Goal: Communication & Community: Answer question/provide support

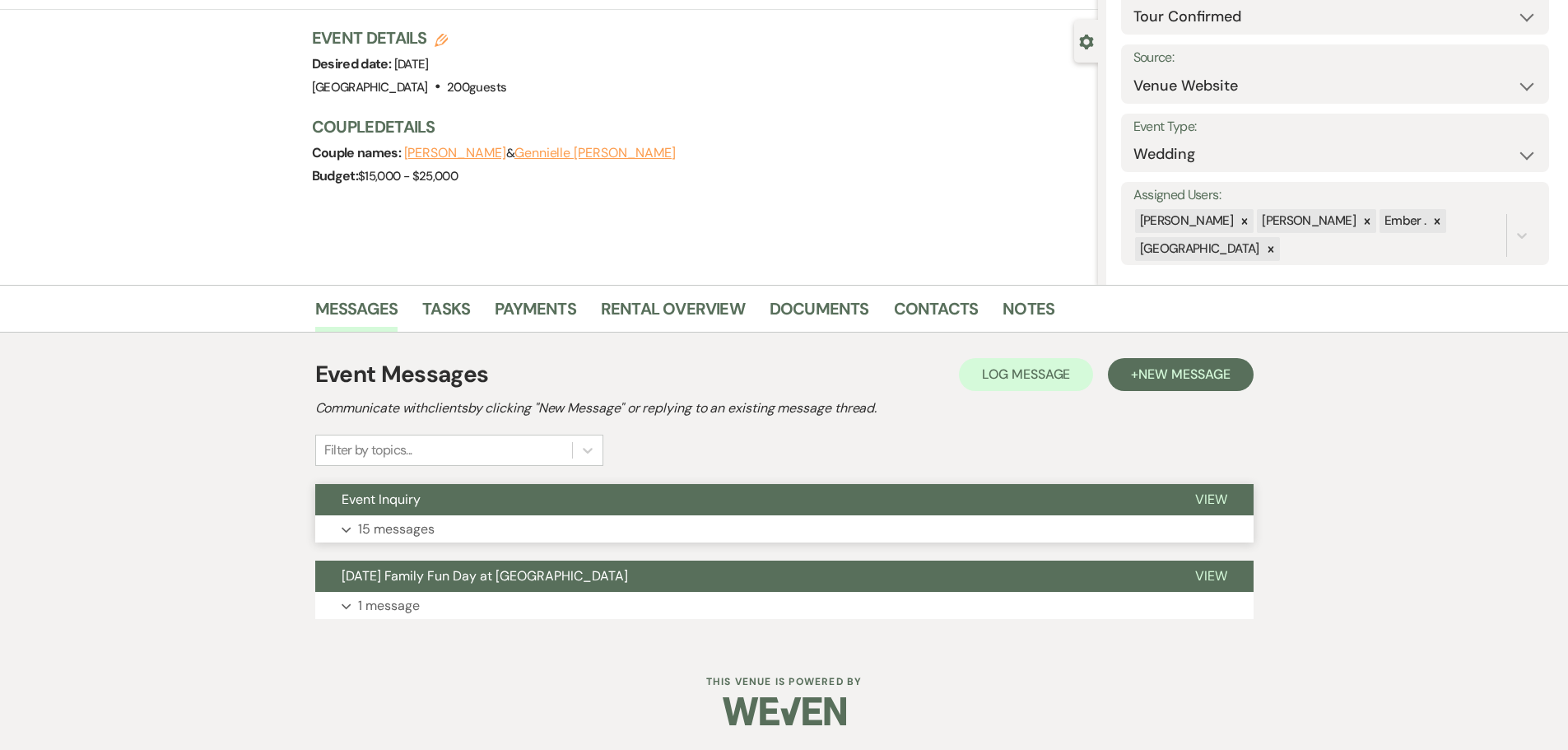
click at [372, 529] on p "15 messages" at bounding box center [397, 530] width 77 height 22
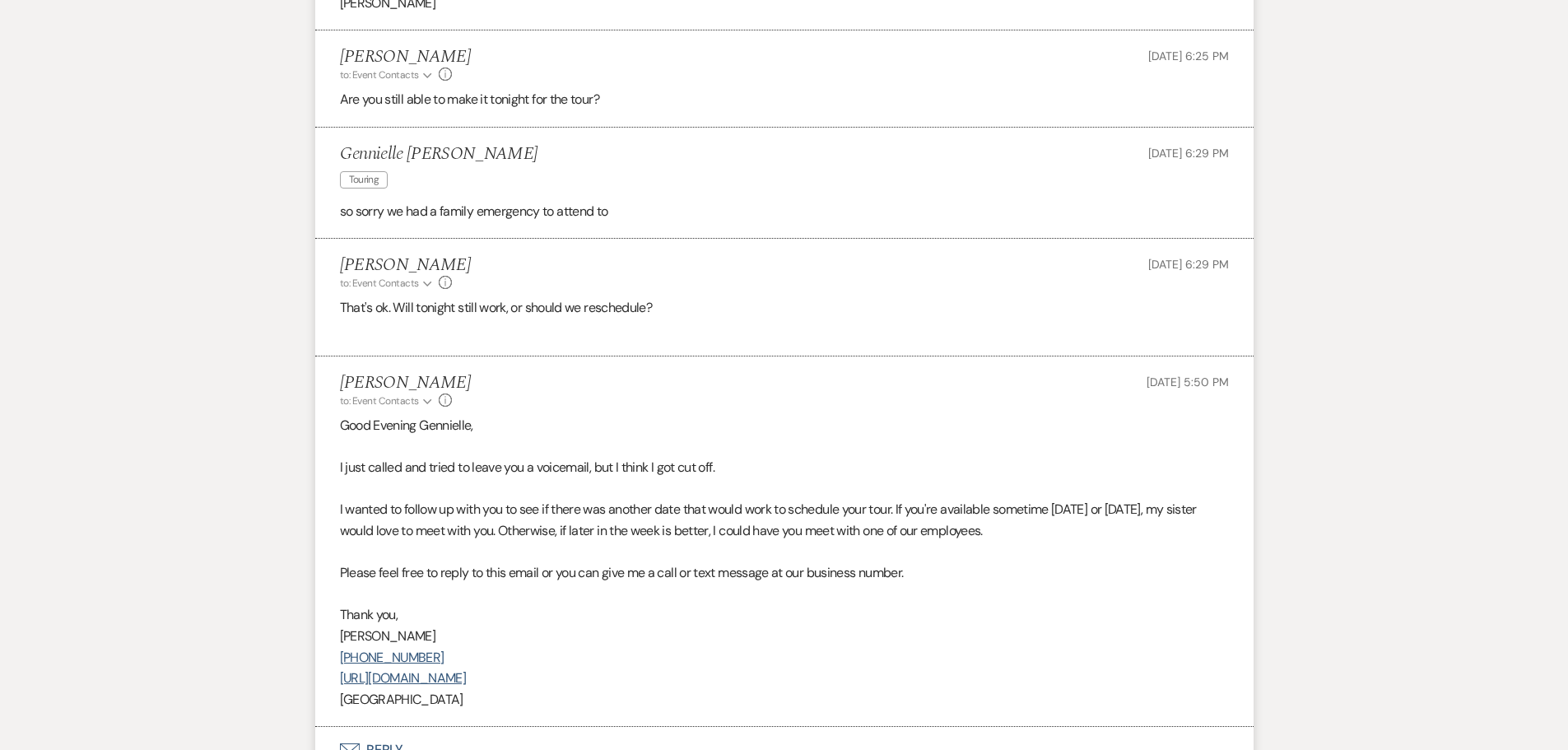
scroll to position [3177, 0]
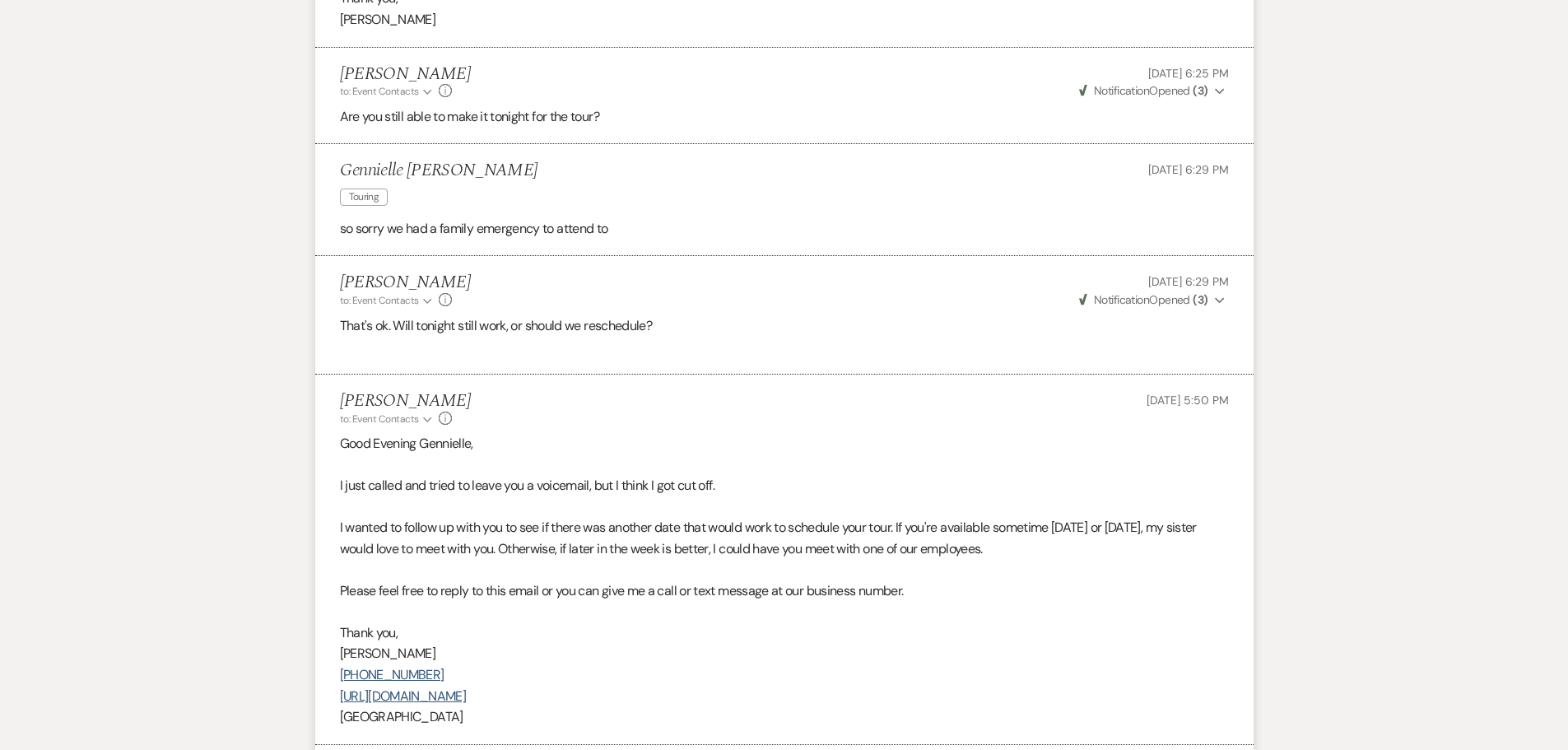
click at [1173, 419] on div "[DATE] 5:50 PM" at bounding box center [1187, 409] width 82 height 36
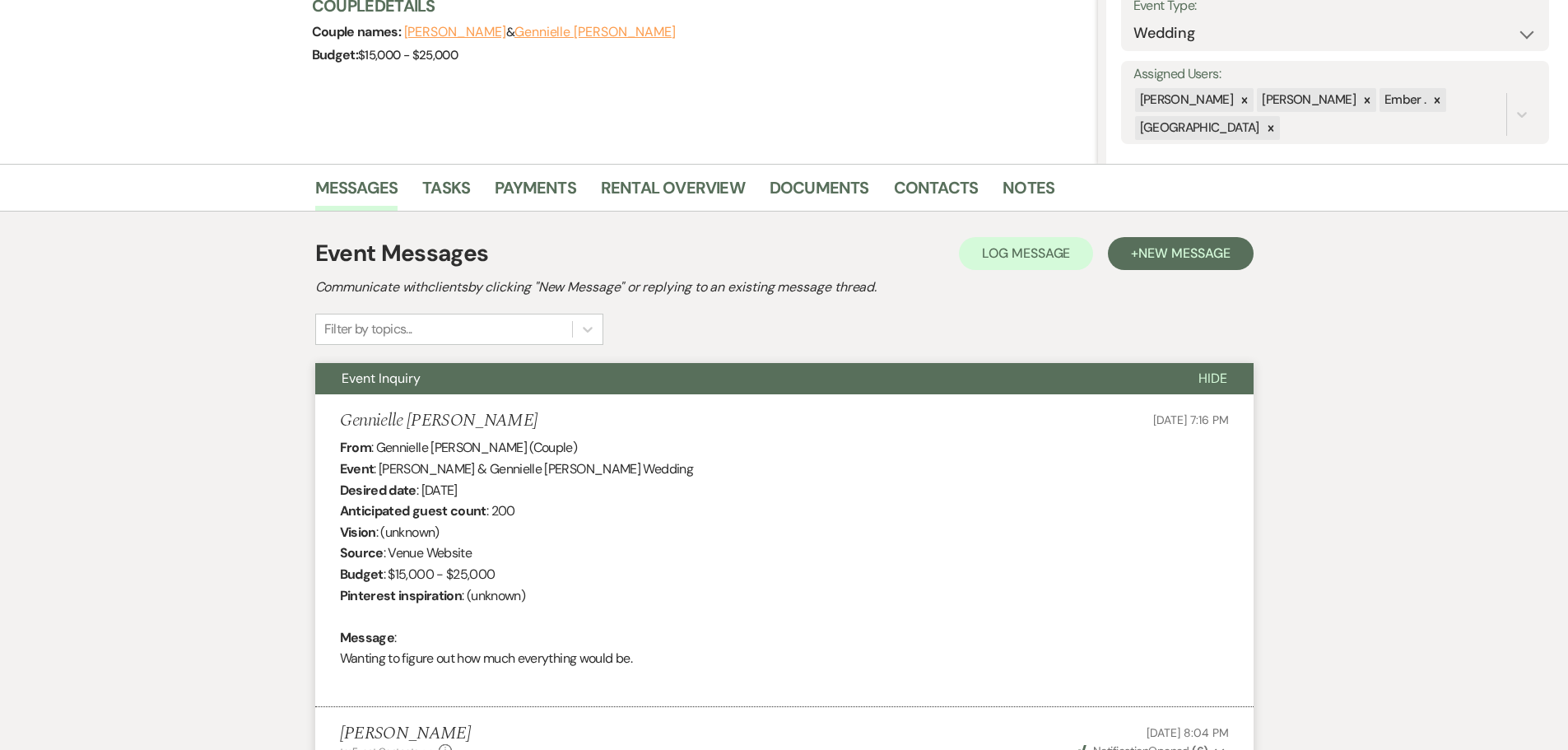
scroll to position [130, 0]
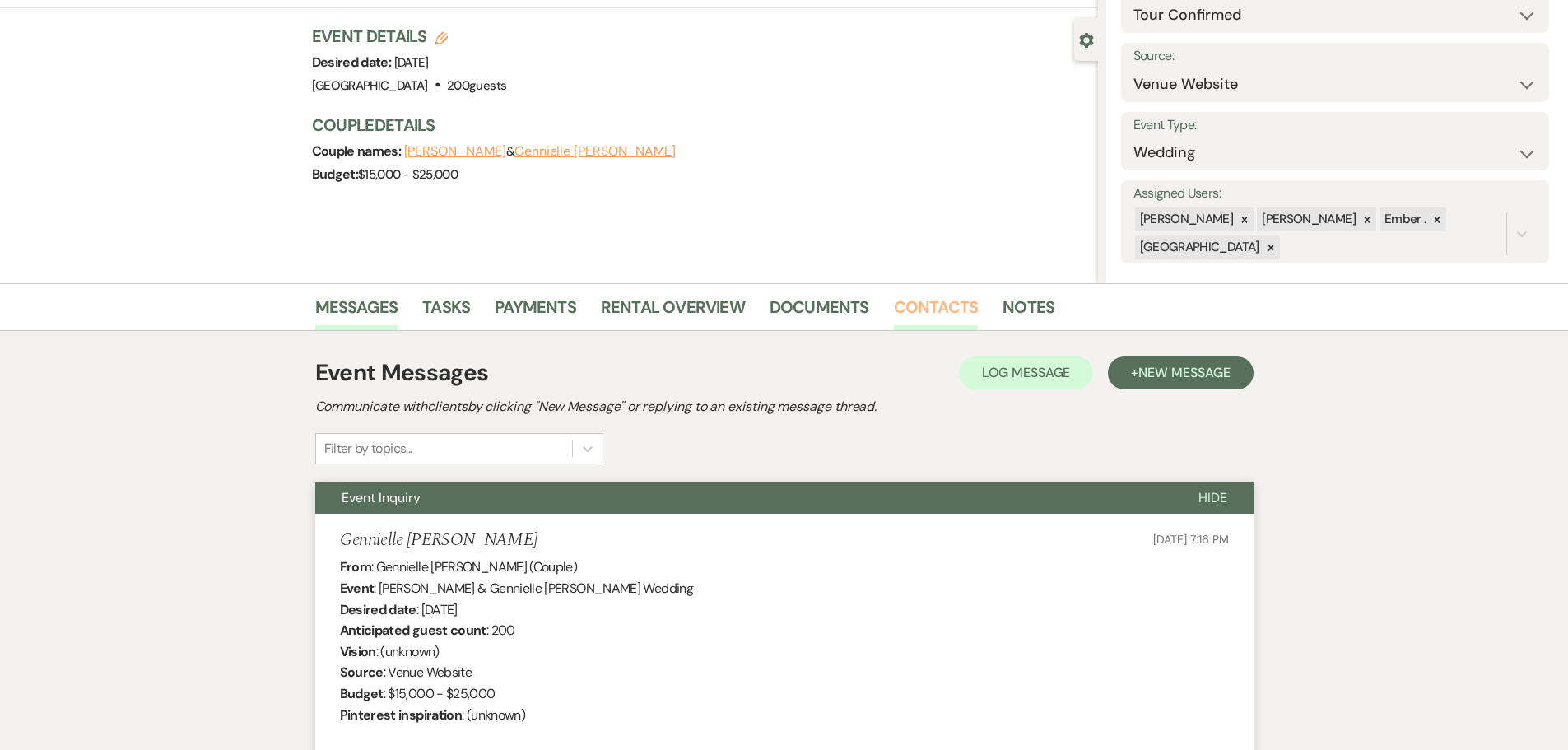
click at [918, 305] on link "Contacts" at bounding box center [936, 312] width 85 height 37
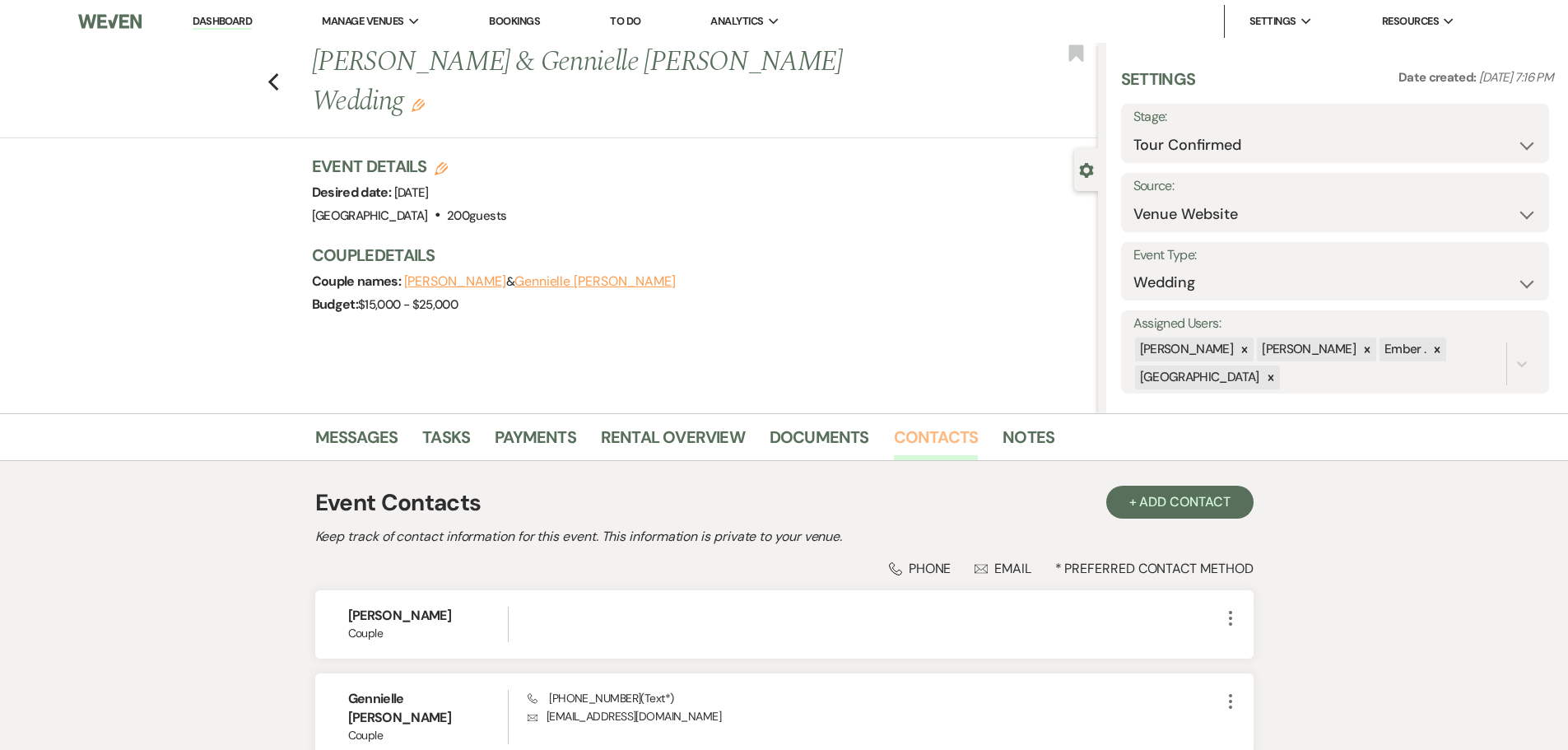
scroll to position [82, 0]
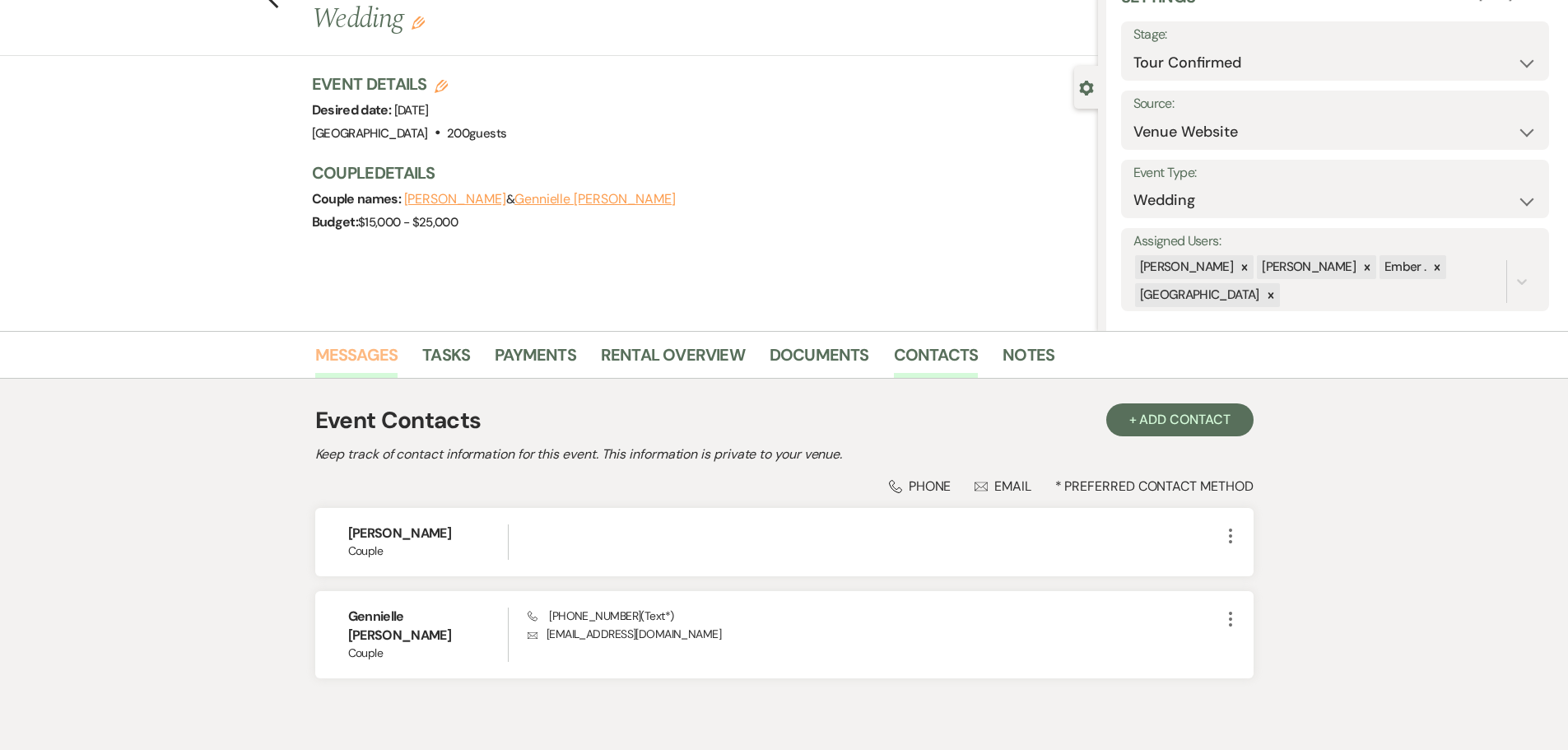
click at [360, 353] on link "Messages" at bounding box center [357, 359] width 83 height 37
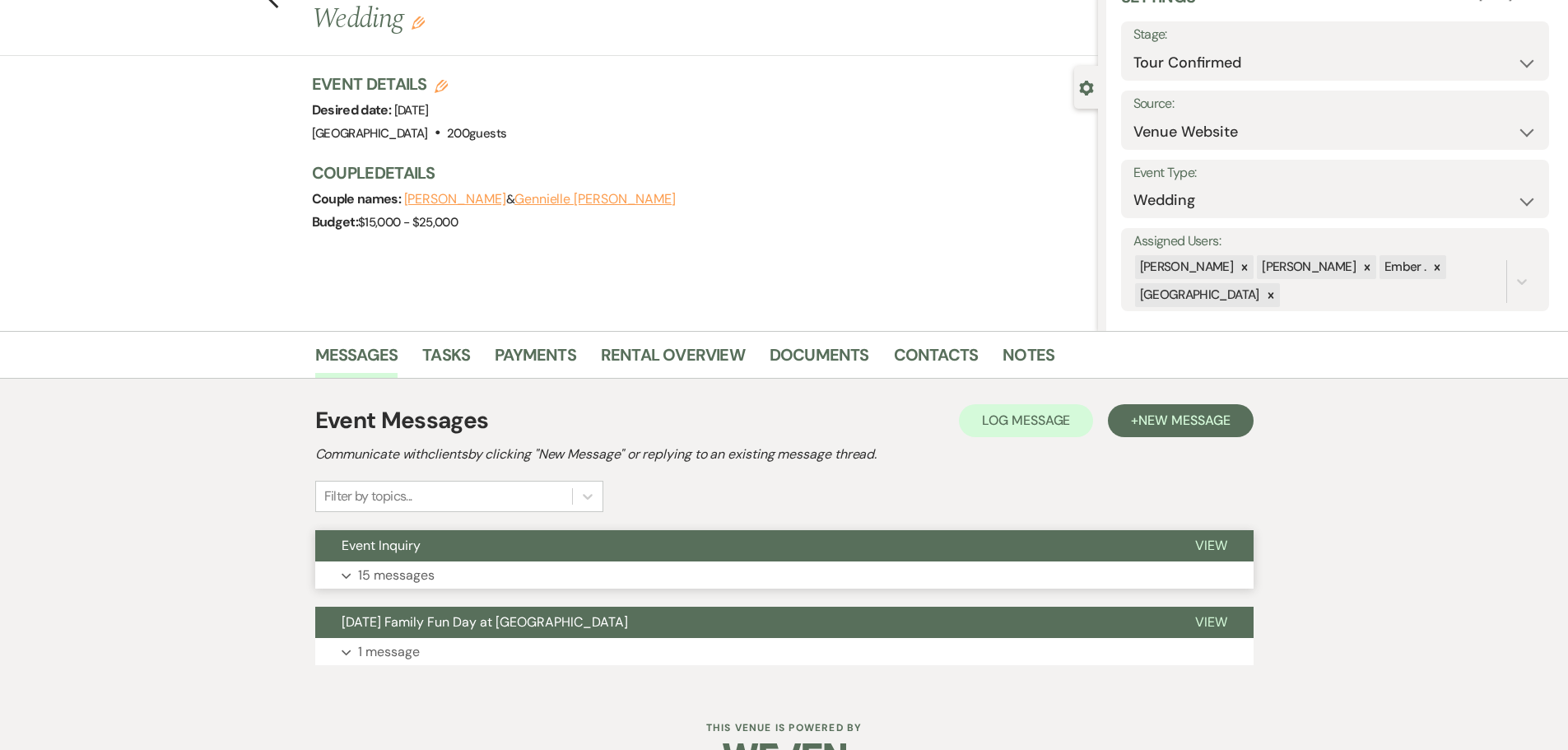
click at [562, 574] on button "Expand 15 messages" at bounding box center [784, 575] width 938 height 28
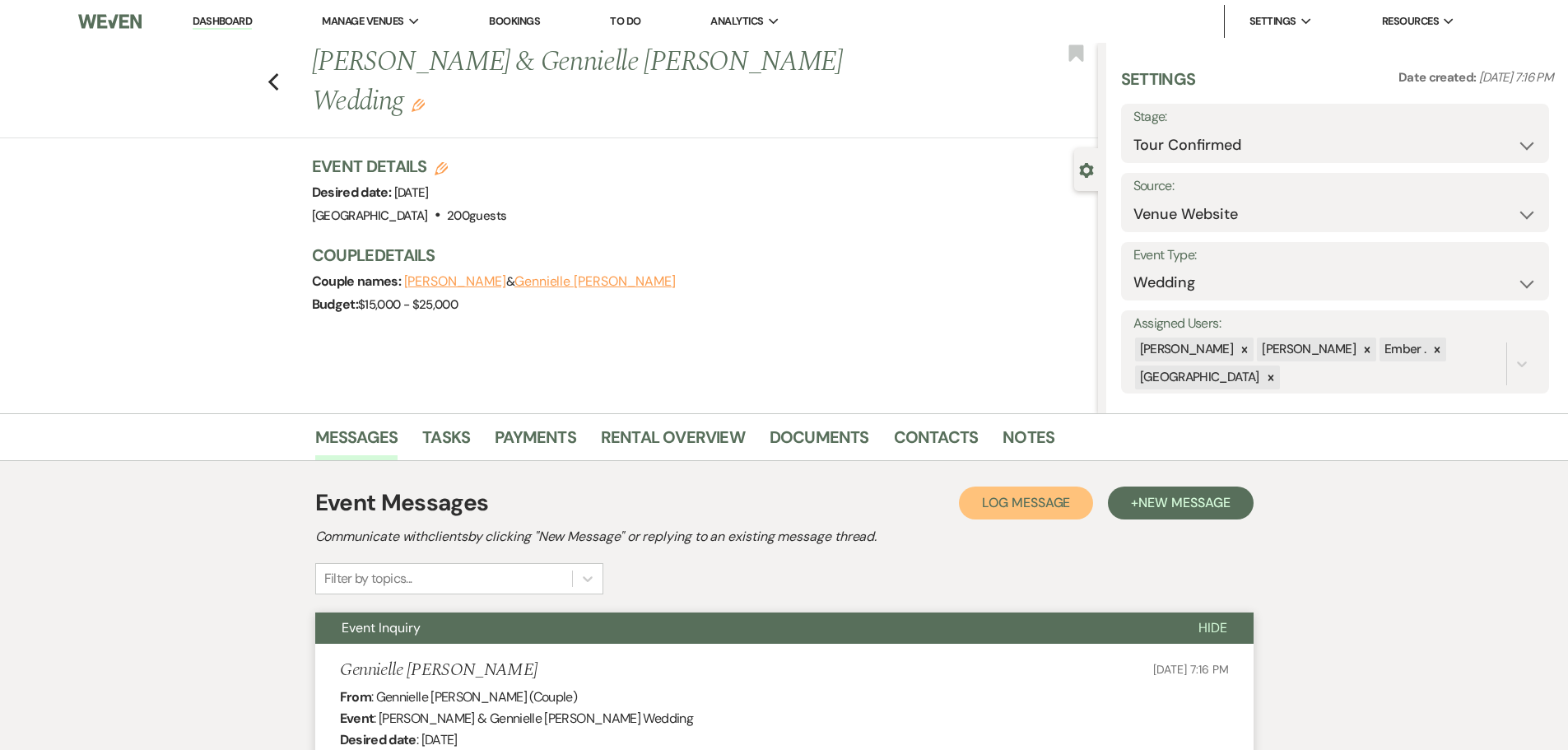
click at [1008, 507] on span "Log Message" at bounding box center [1025, 503] width 88 height 18
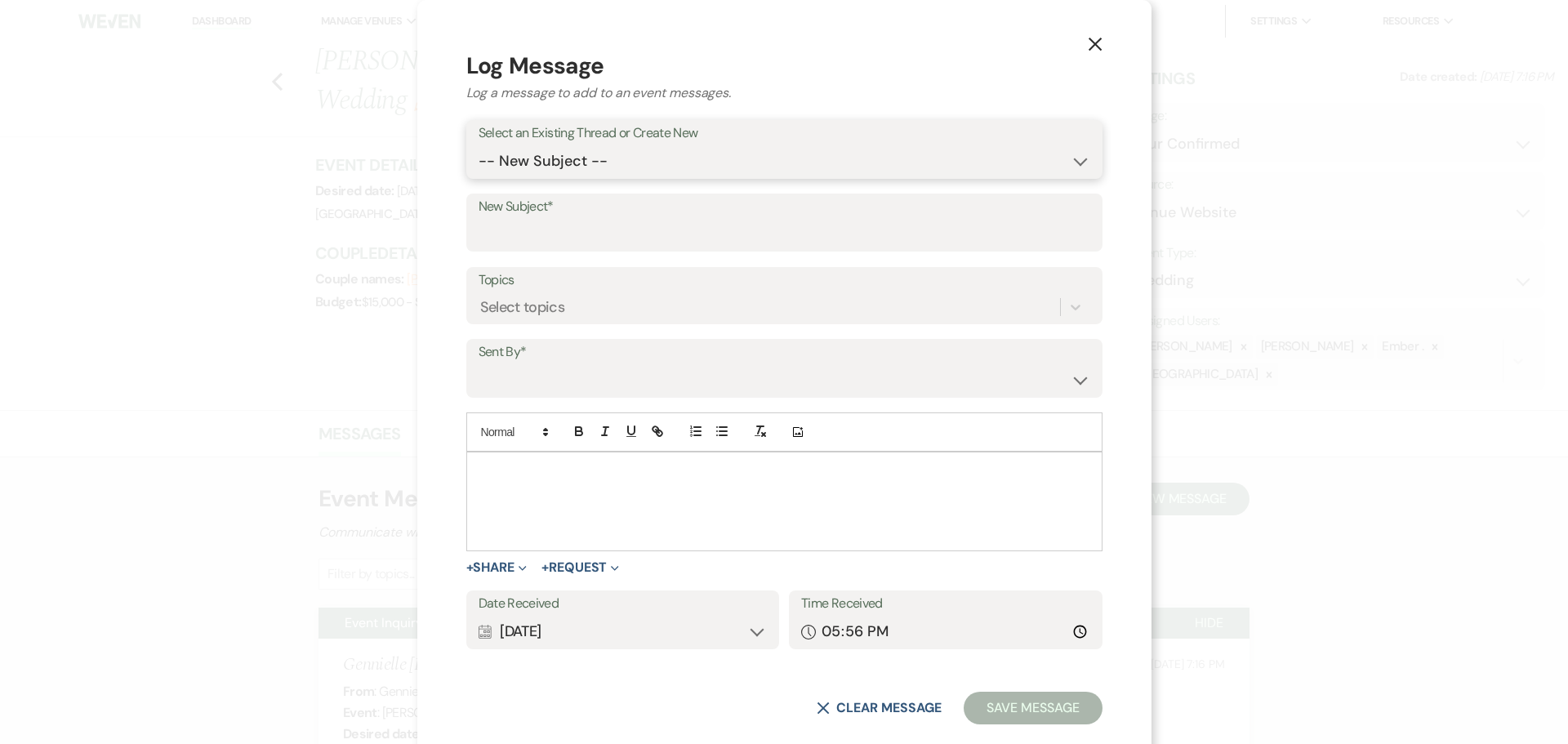
click at [695, 174] on select "-- New Subject -- Event Inquiry [DATE] Family Fun Day at [GEOGRAPHIC_DATA]" at bounding box center [784, 162] width 612 height 32
select select "467714"
click at [576, 166] on select "-- New Subject -- Event Inquiry [DATE] Family Fun Day at [GEOGRAPHIC_DATA]" at bounding box center [784, 162] width 612 height 32
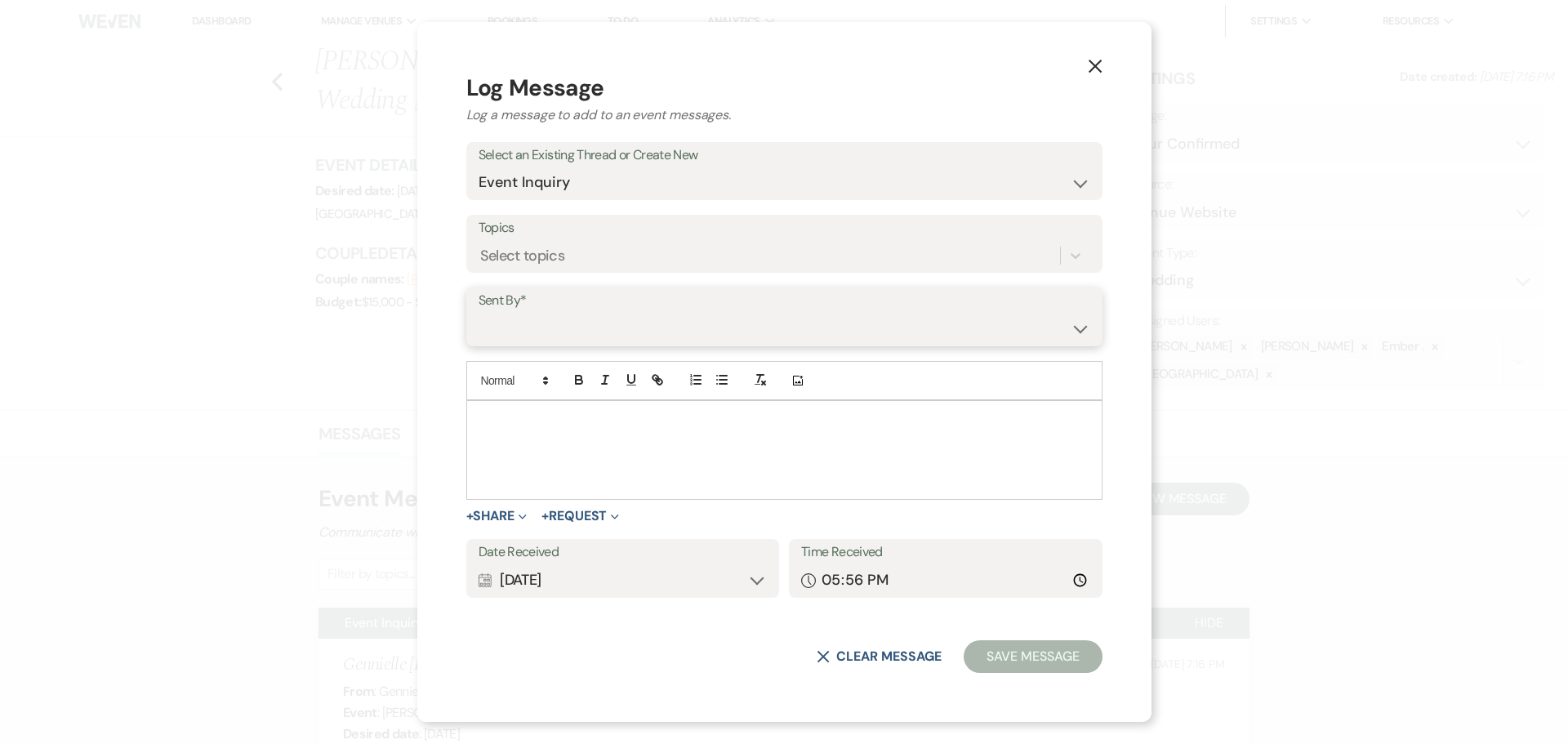
click at [656, 326] on select "[PERSON_NAME] ([PERSON_NAME][EMAIL_ADDRESS][PERSON_NAME][DOMAIN_NAME]) [PERSON_…" at bounding box center [784, 329] width 612 height 32
select select "user-197739"
click at [576, 313] on select "[PERSON_NAME] ([PERSON_NAME][EMAIL_ADDRESS][PERSON_NAME][DOMAIN_NAME]) [PERSON_…" at bounding box center [784, 329] width 612 height 32
click at [646, 445] on div at bounding box center [784, 450] width 634 height 98
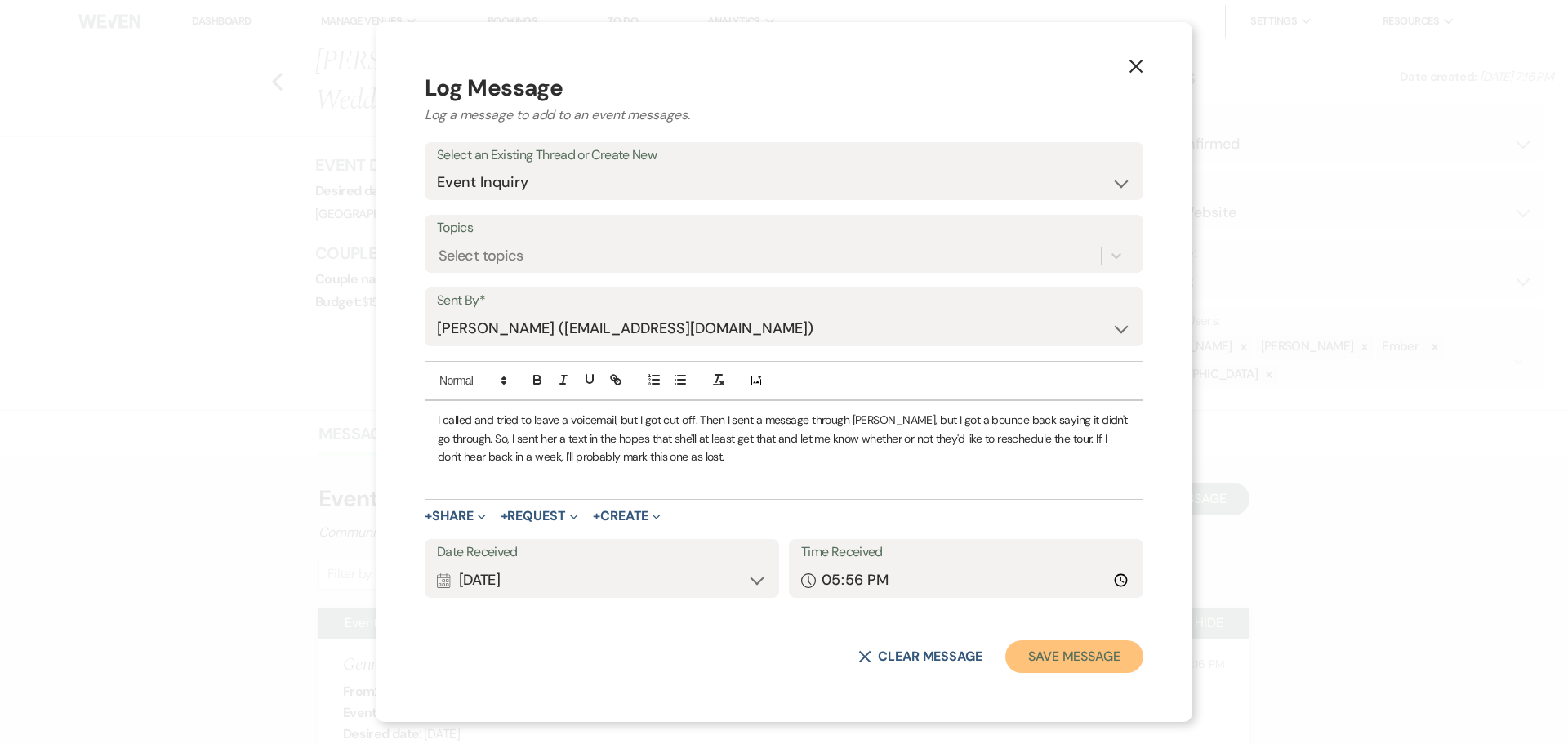
click at [1057, 653] on button "Save Message" at bounding box center [1074, 656] width 138 height 32
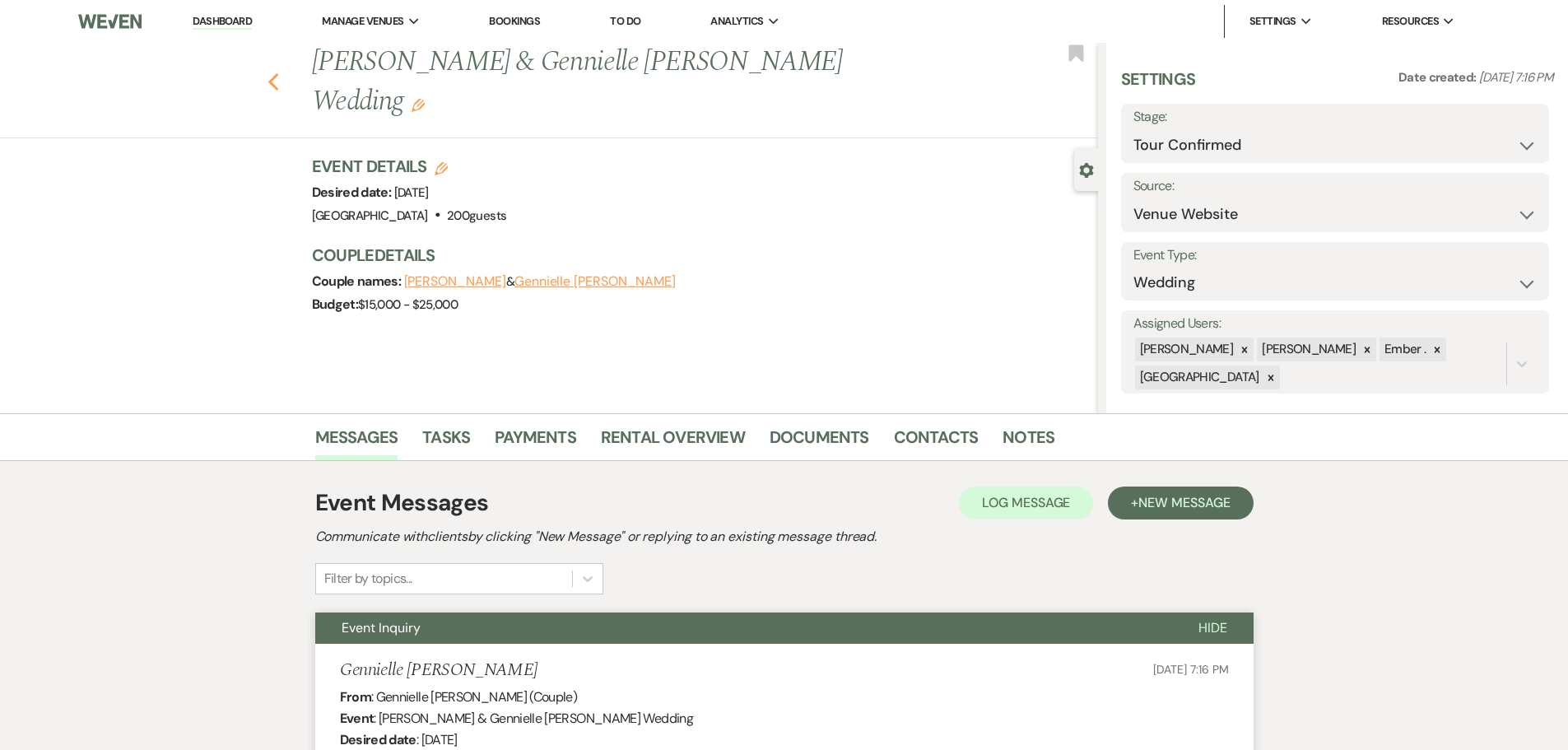
click at [278, 73] on use "button" at bounding box center [272, 82] width 11 height 18
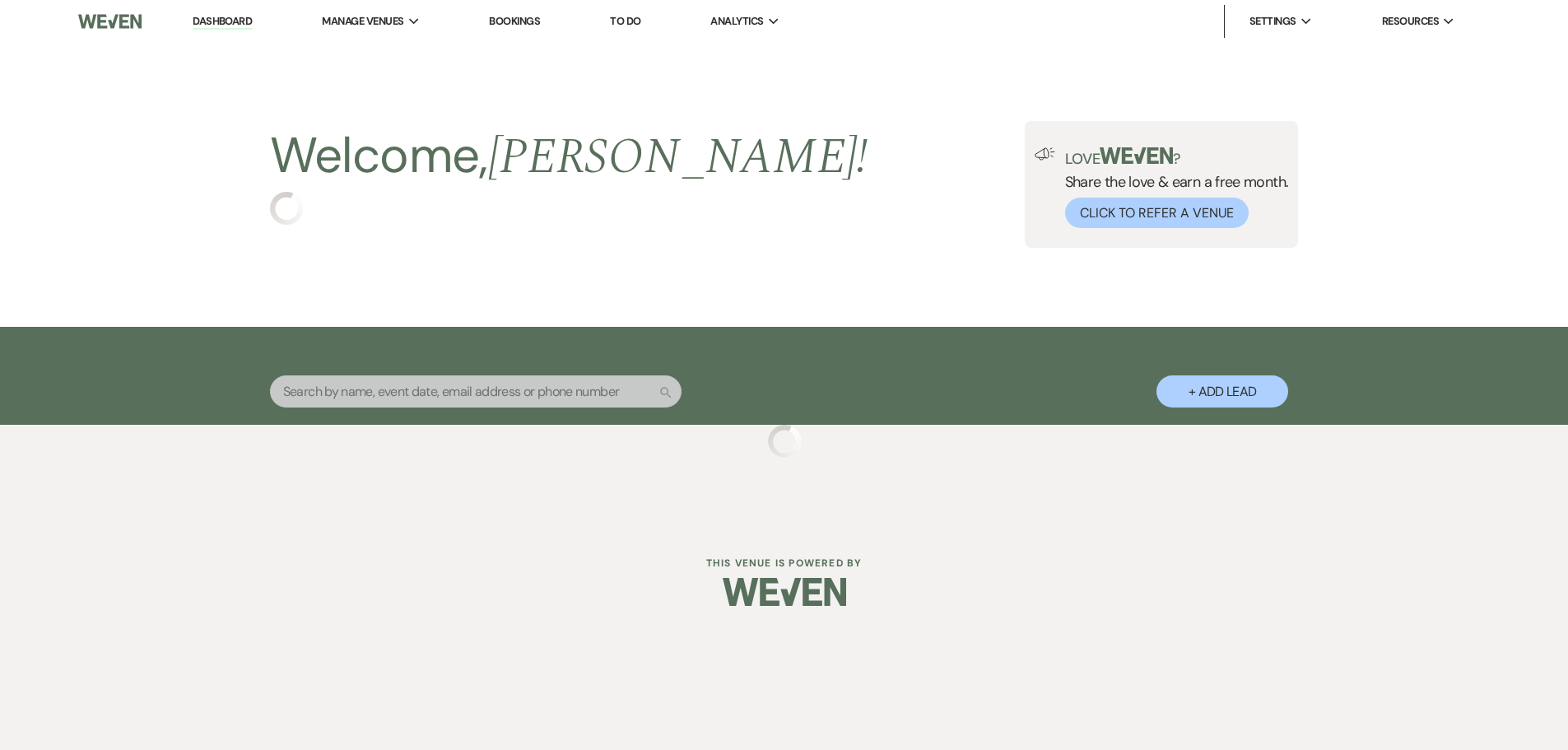
select select "4"
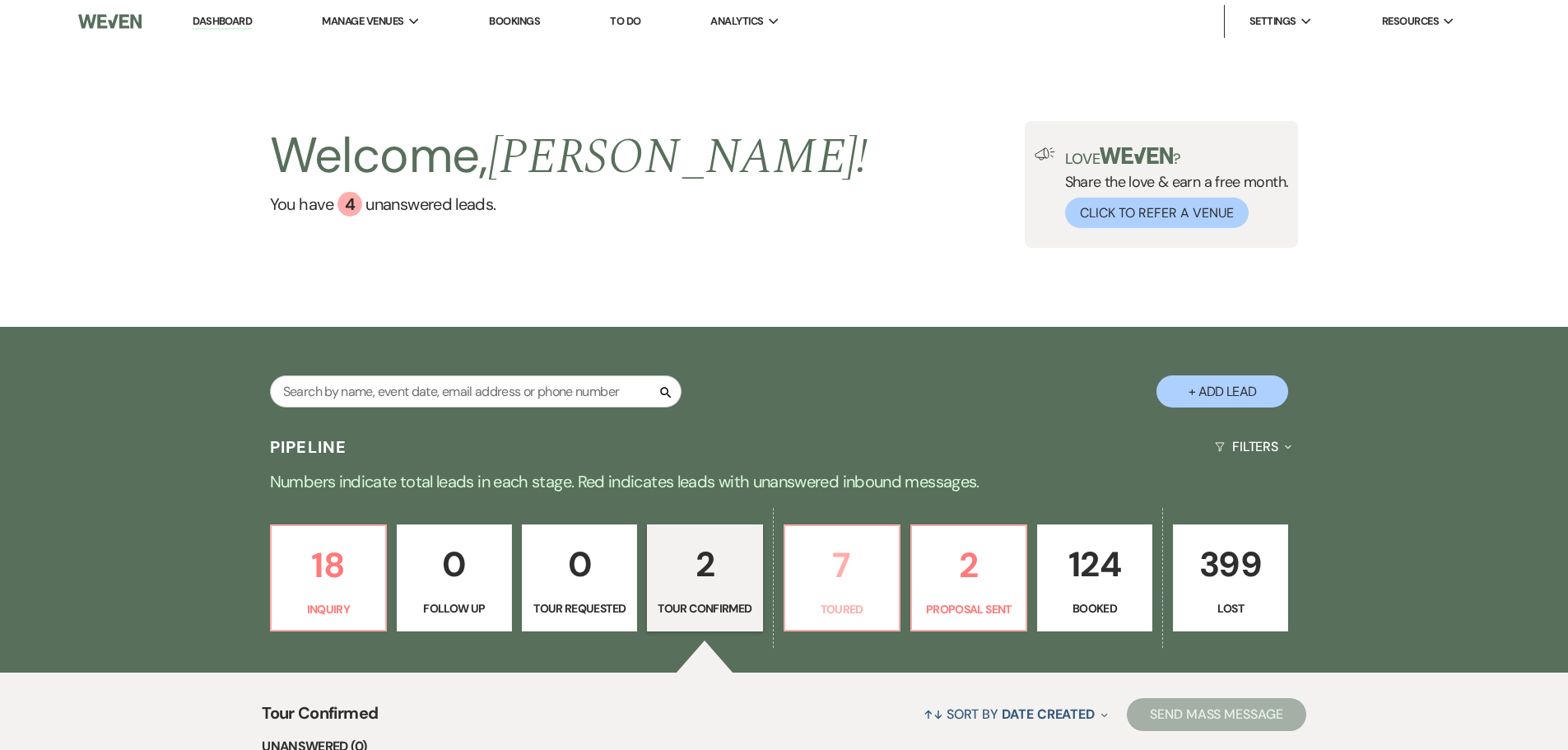
click at [861, 566] on p "7" at bounding box center [842, 565] width 94 height 55
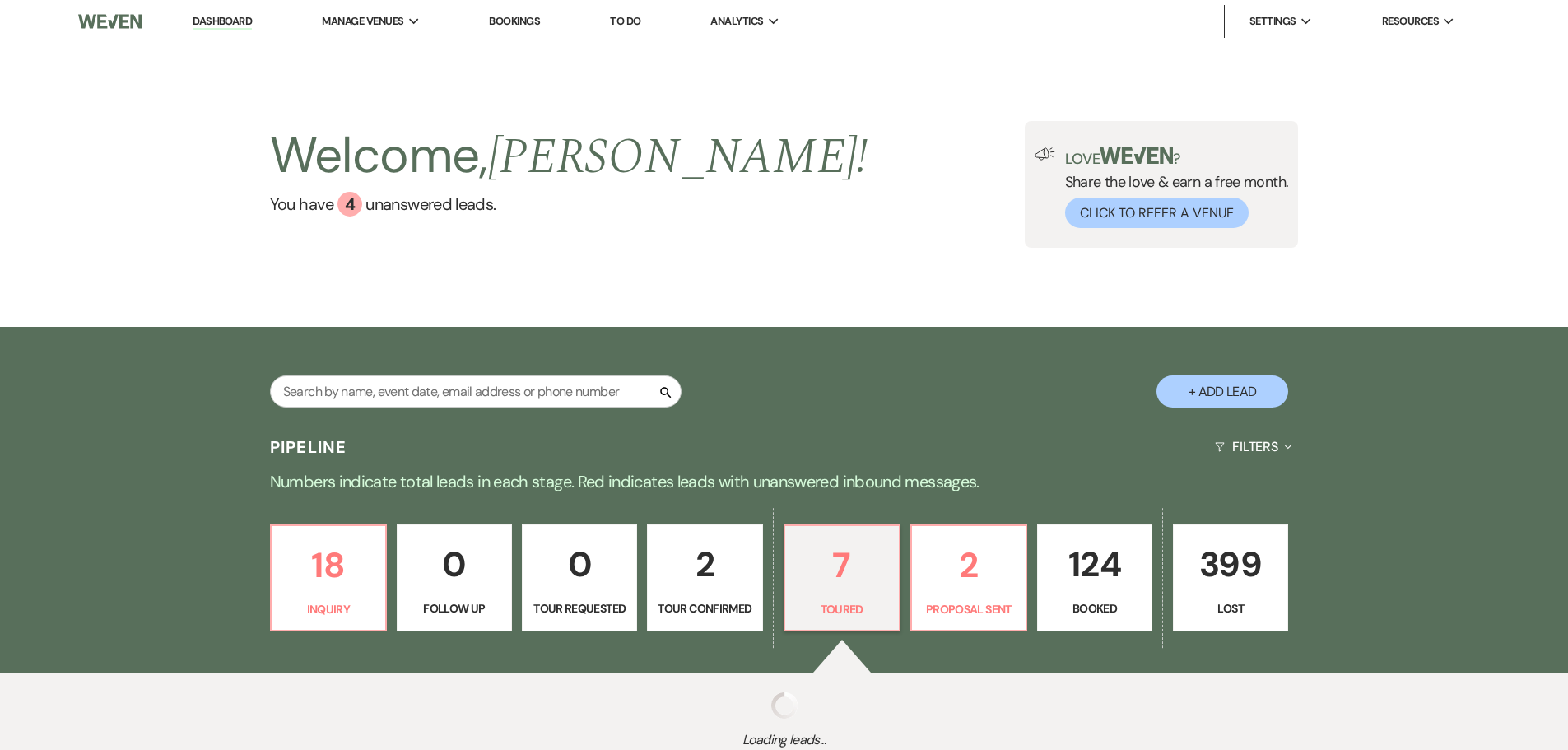
select select "5"
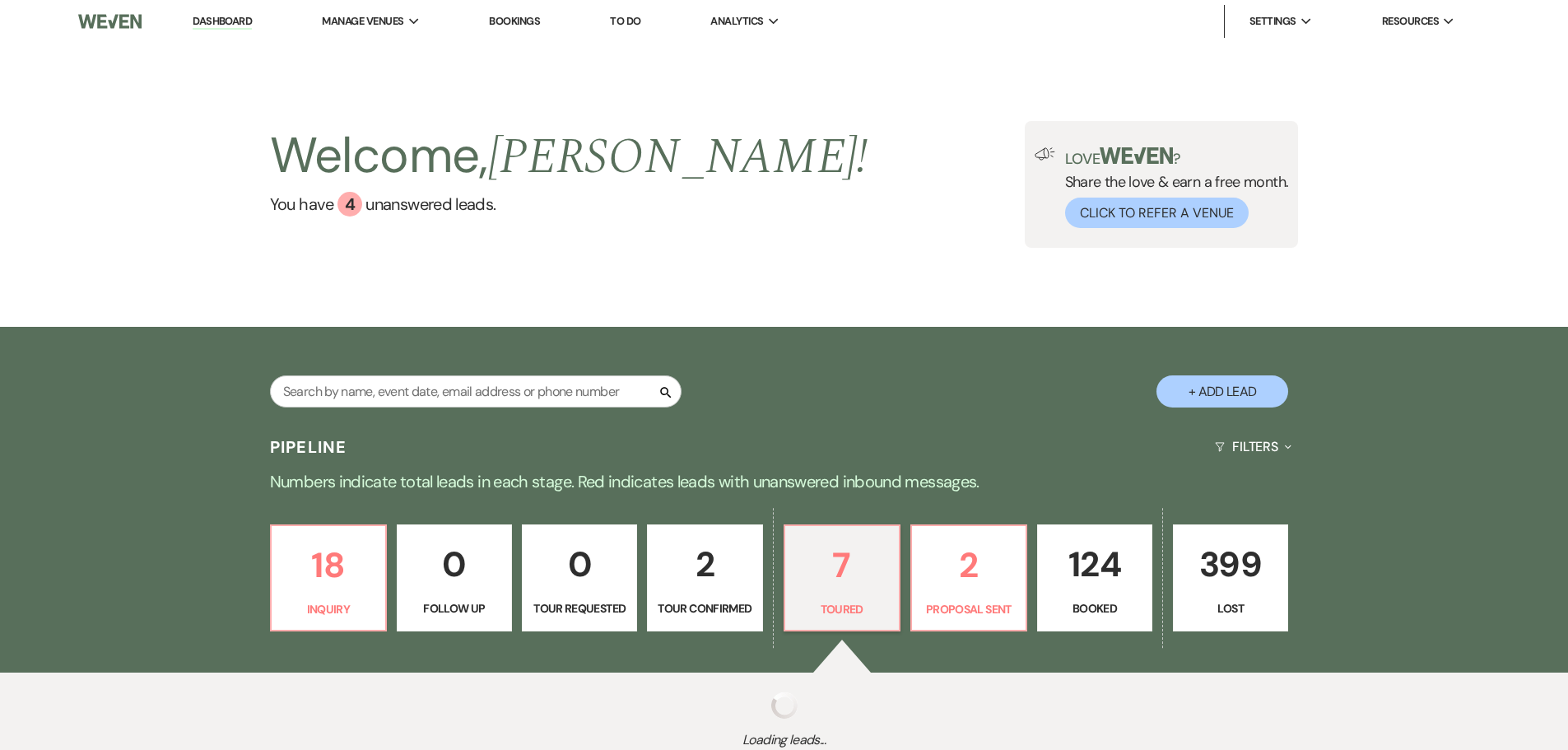
select select "5"
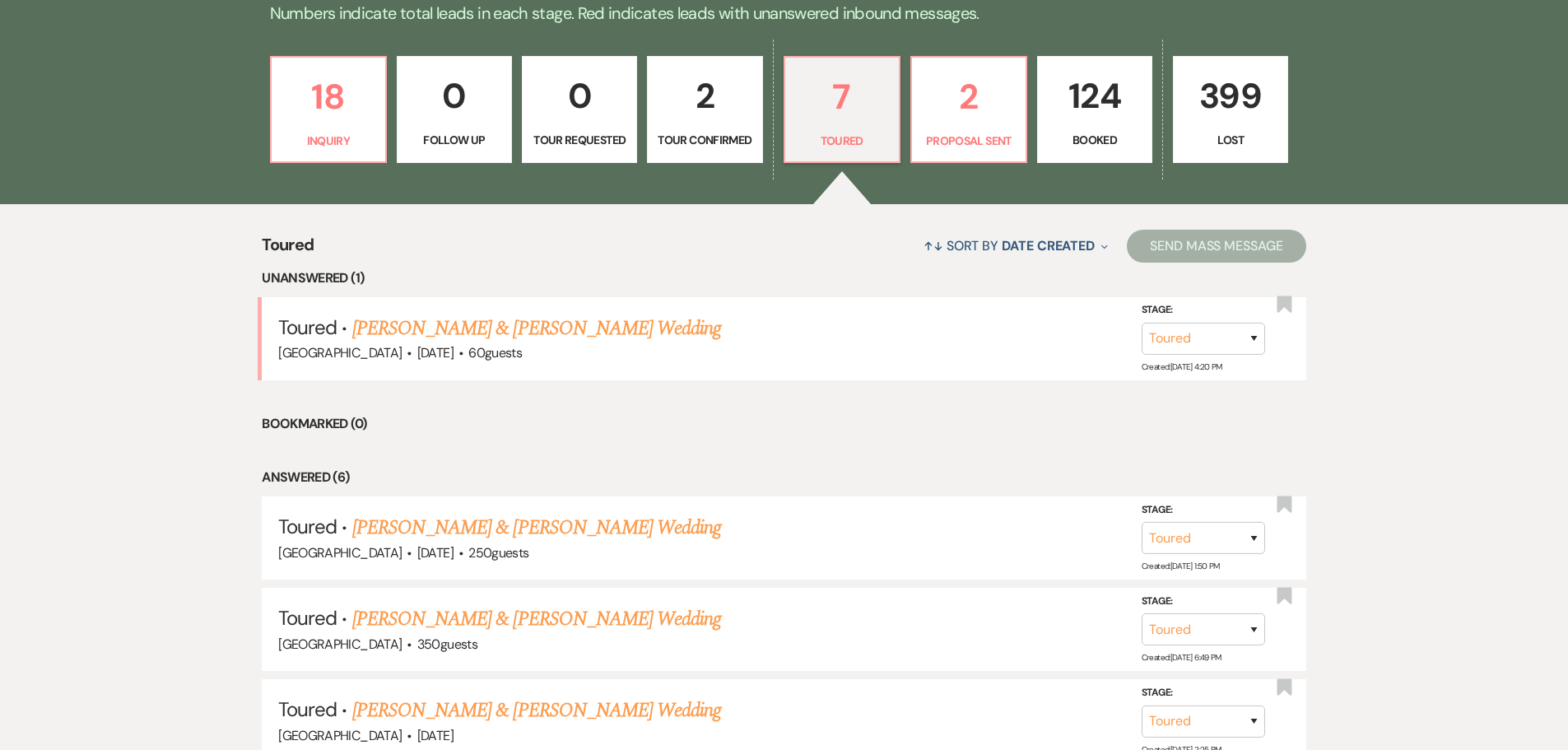
scroll to position [494, 0]
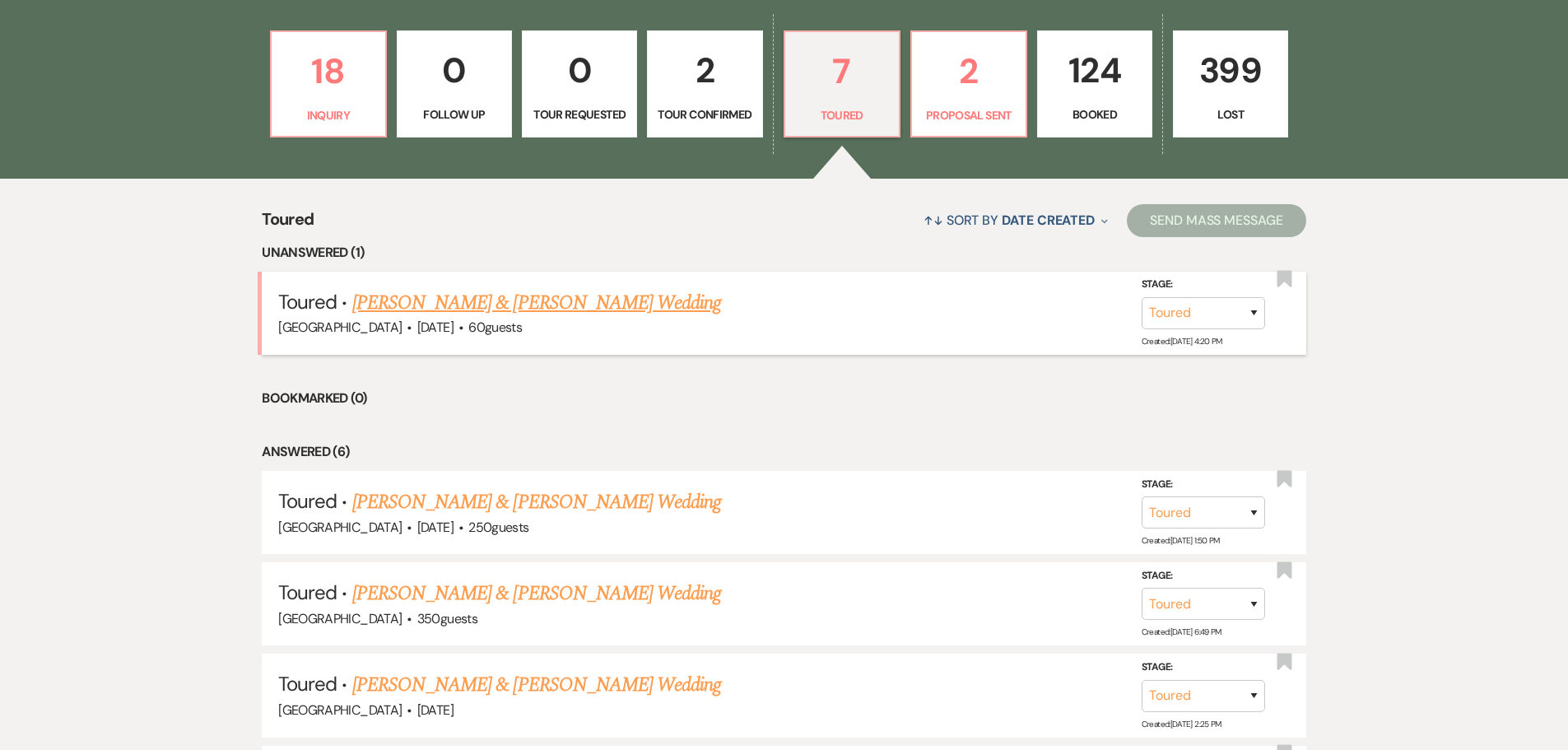
click at [488, 301] on link "[PERSON_NAME] & [PERSON_NAME] Wedding" at bounding box center [537, 303] width 369 height 30
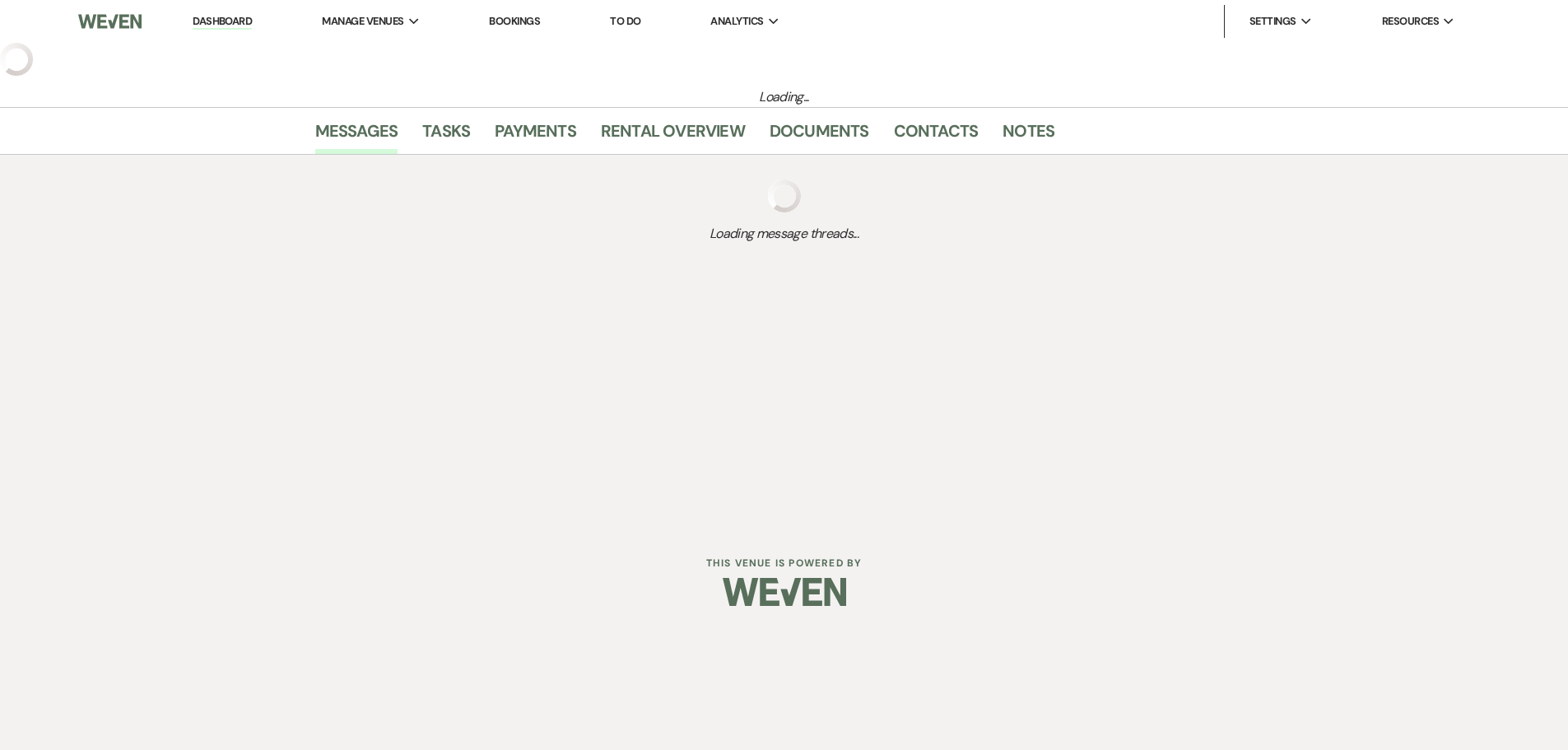
select select "5"
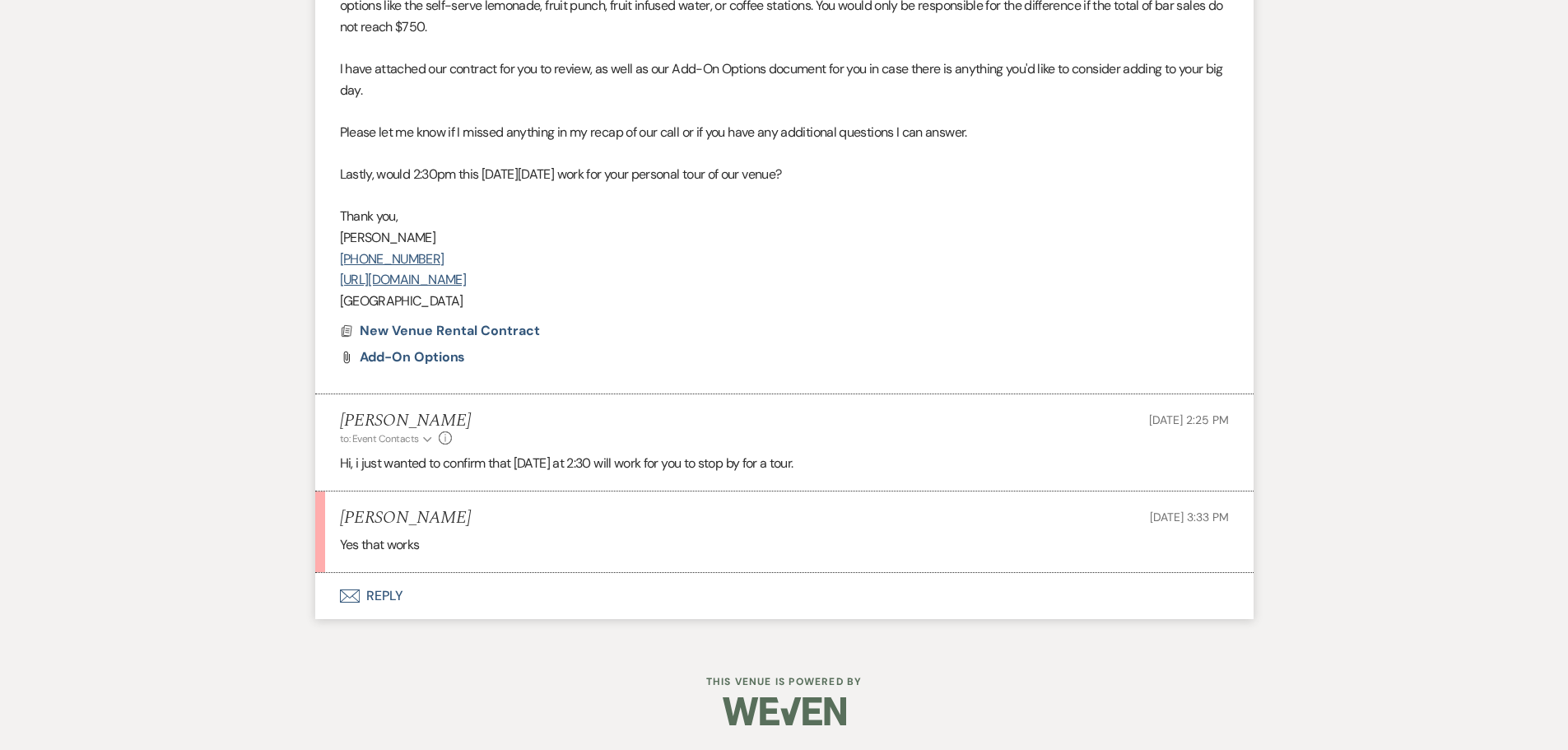
click at [385, 597] on button "Envelope Reply" at bounding box center [784, 596] width 938 height 46
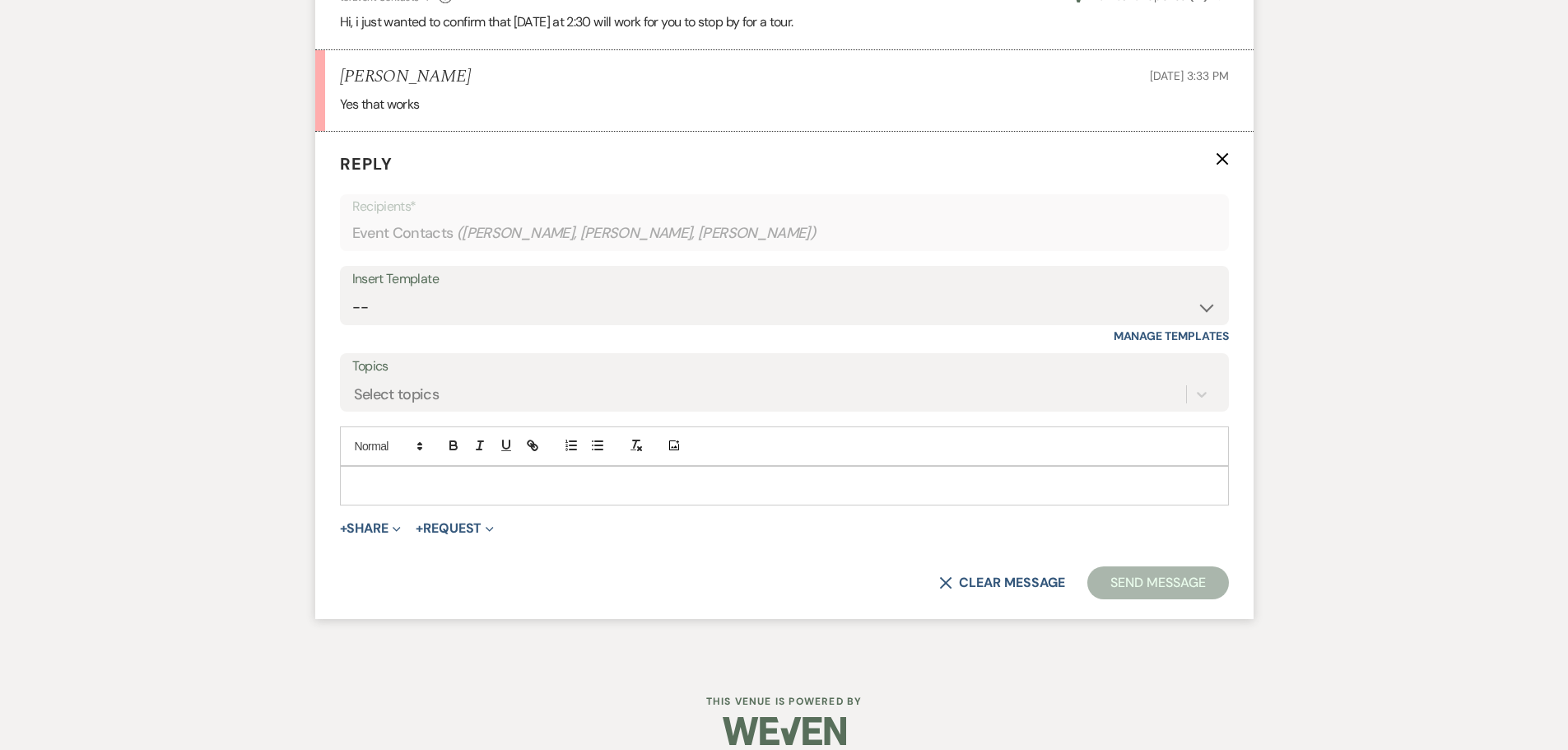
scroll to position [1508, 0]
drag, startPoint x: 374, startPoint y: 498, endPoint x: 371, endPoint y: 489, distance: 9.5
click at [373, 492] on div at bounding box center [784, 485] width 887 height 38
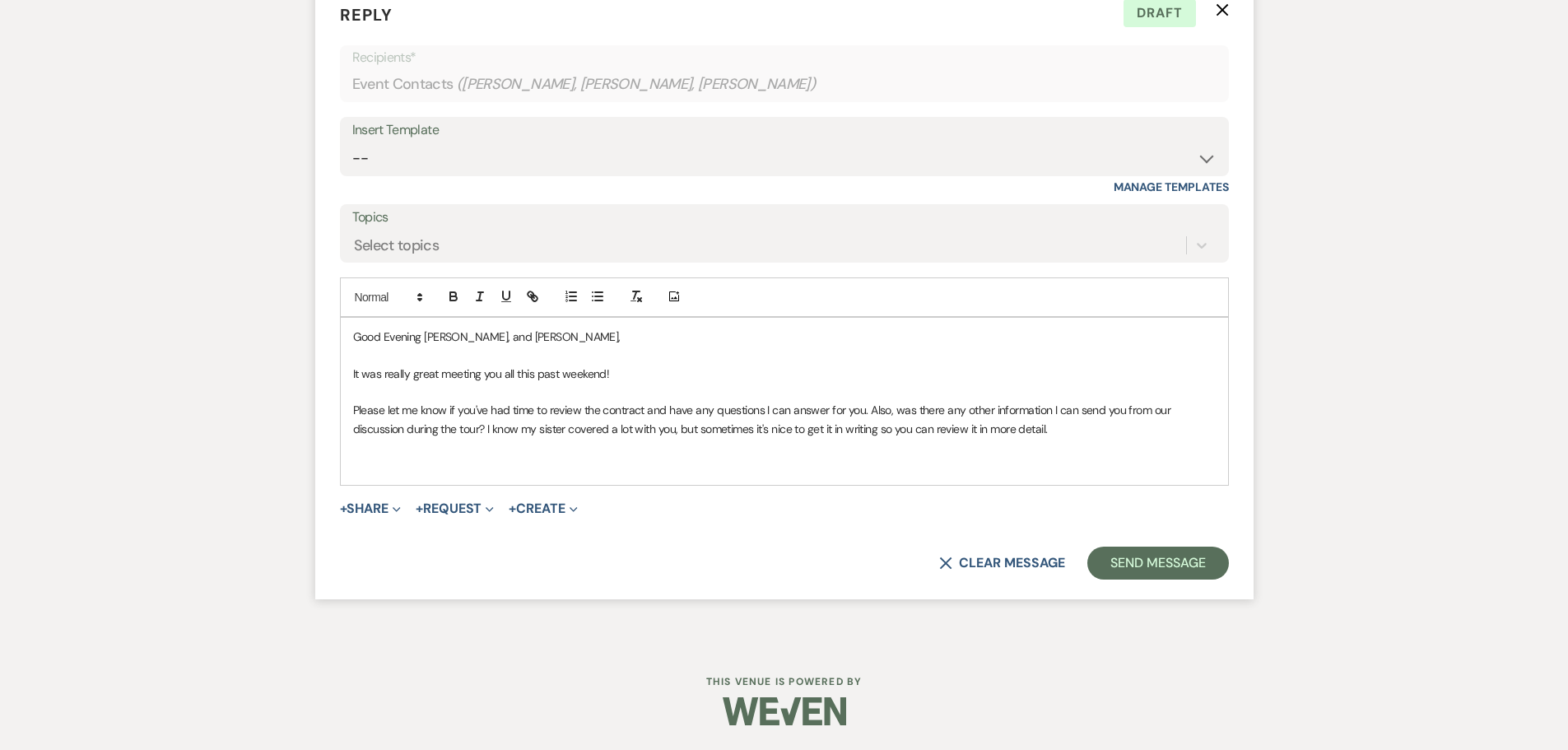
scroll to position [1573, 0]
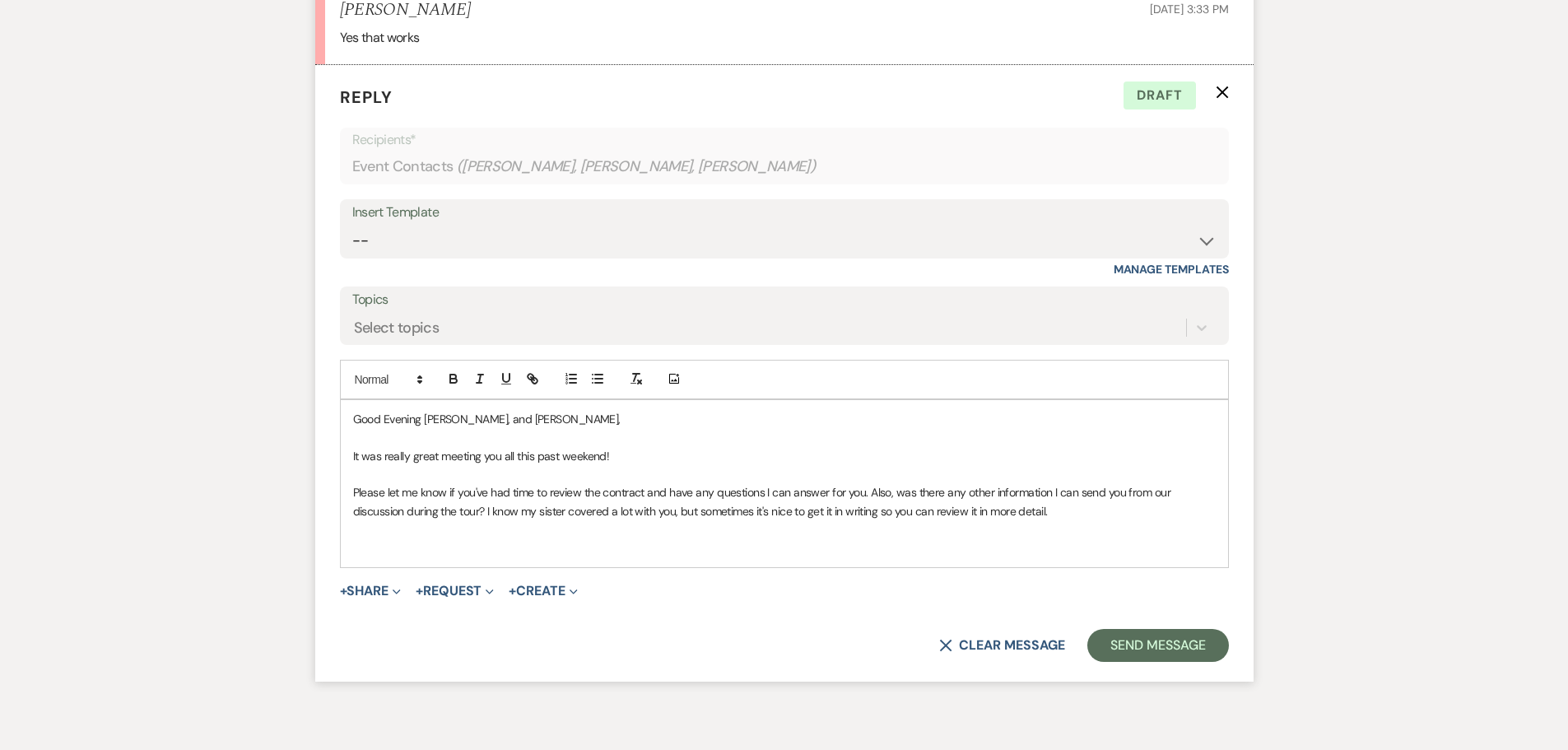
click at [956, 507] on p "Please let me know if you've had time to review the contract and have any quest…" at bounding box center [784, 502] width 862 height 38
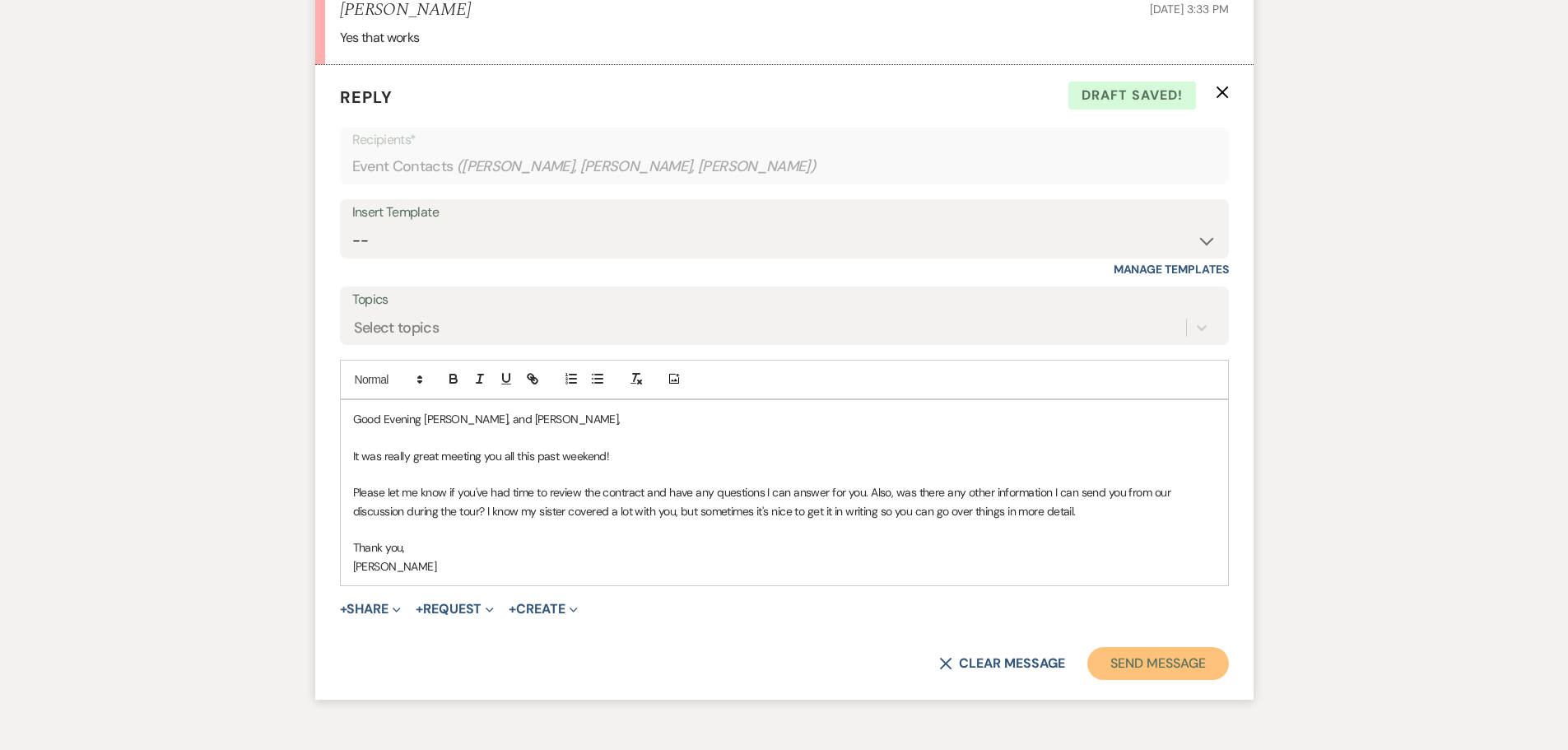
click at [1167, 660] on button "Send Message" at bounding box center [1157, 663] width 141 height 33
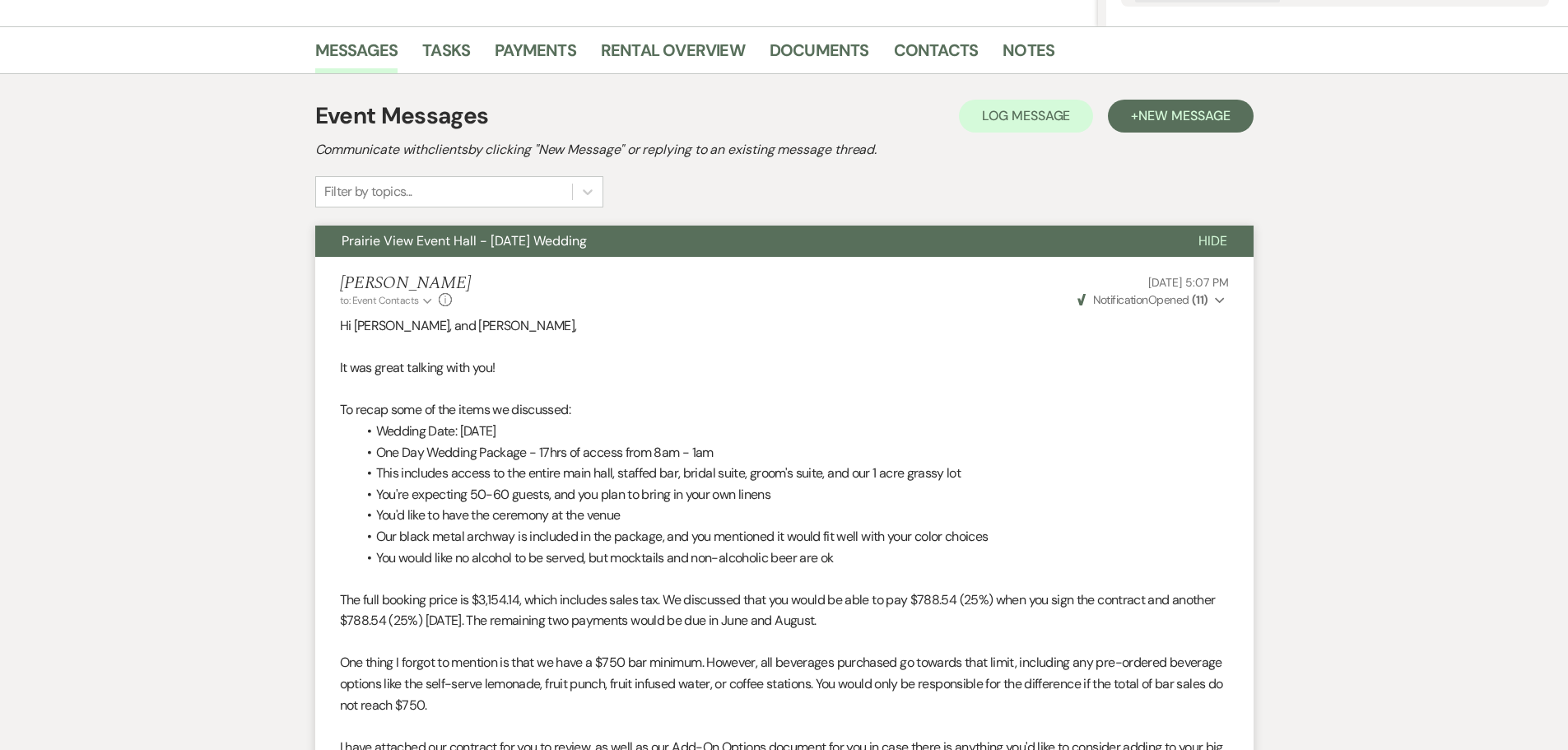
scroll to position [0, 0]
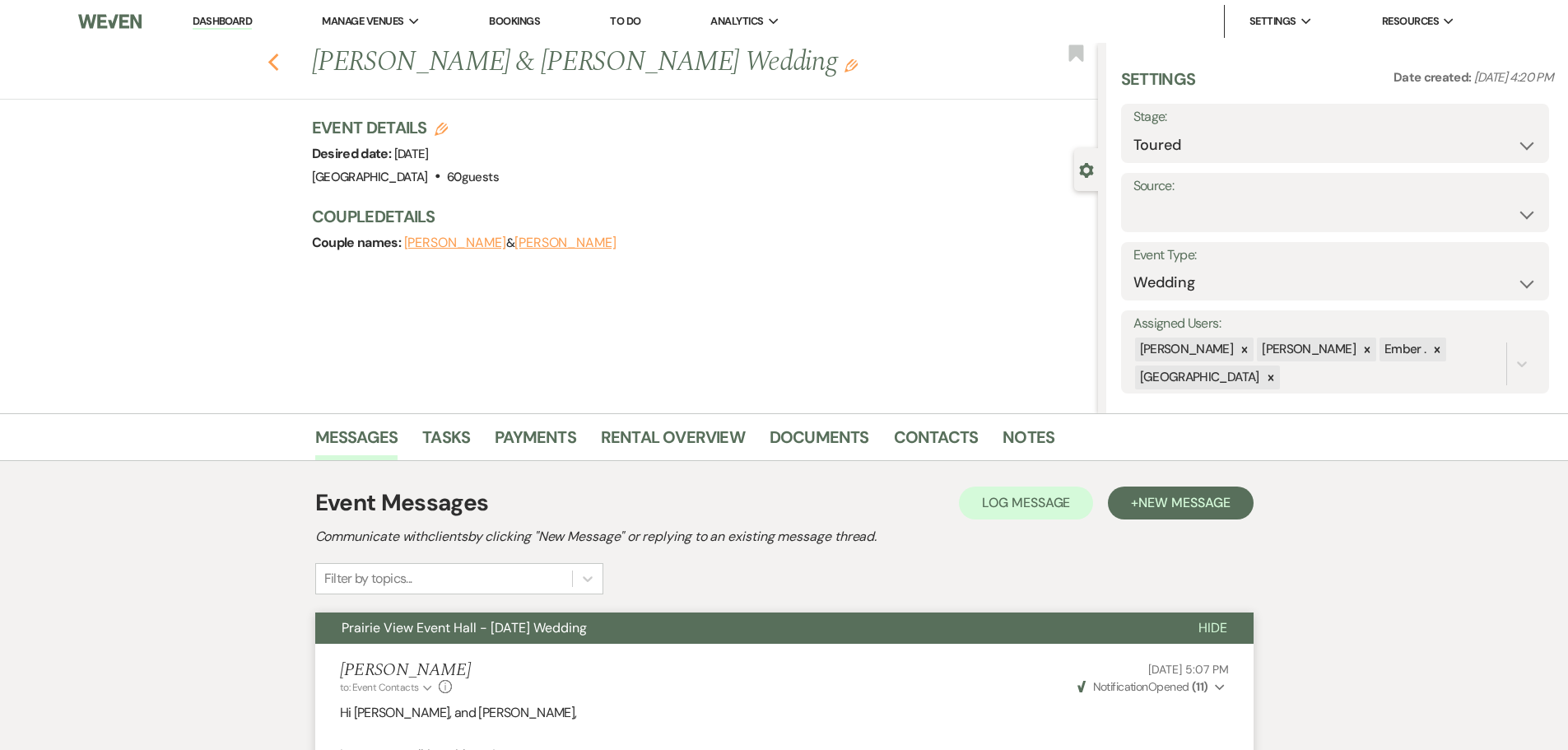
click at [280, 66] on icon "Previous" at bounding box center [273, 62] width 13 height 20
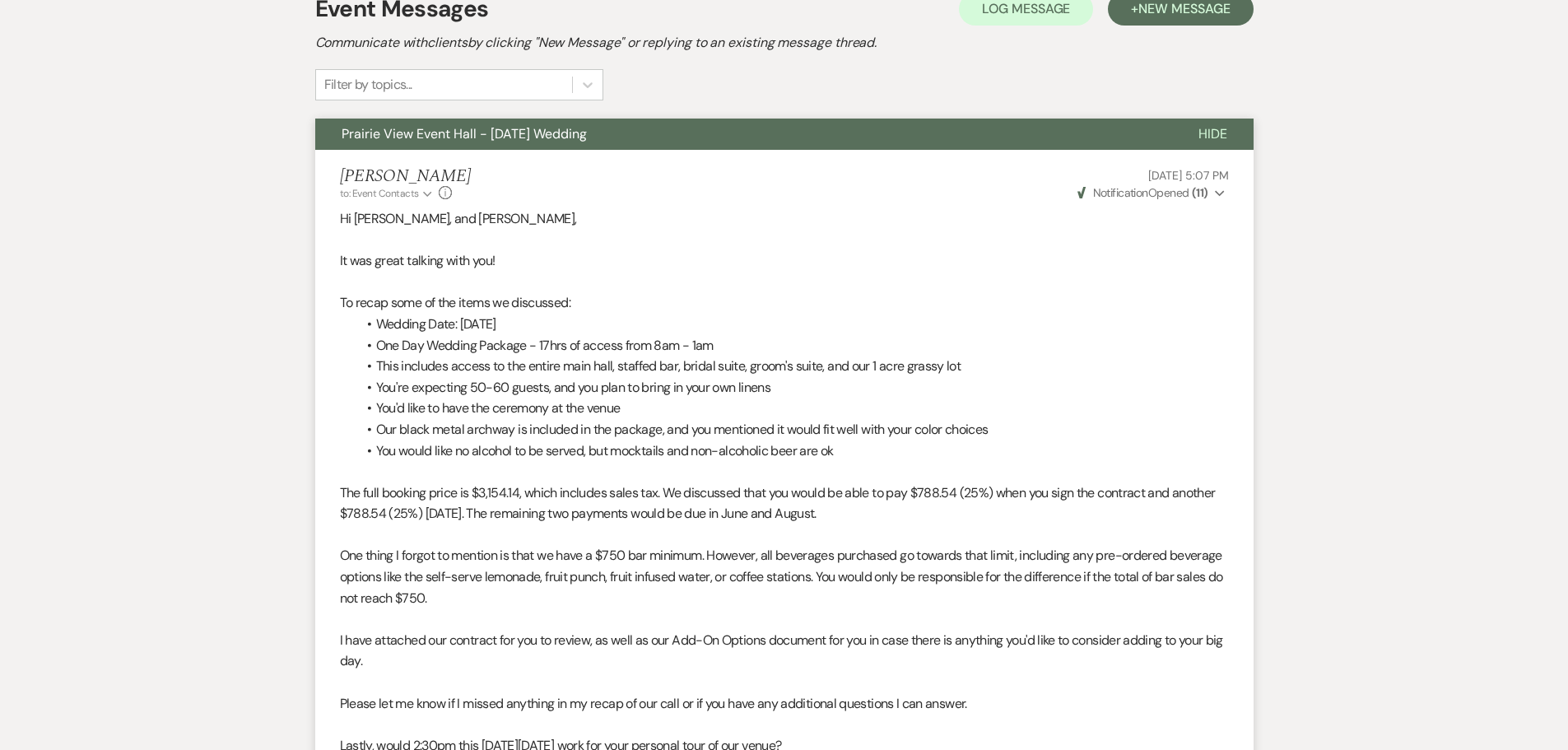
select select "5"
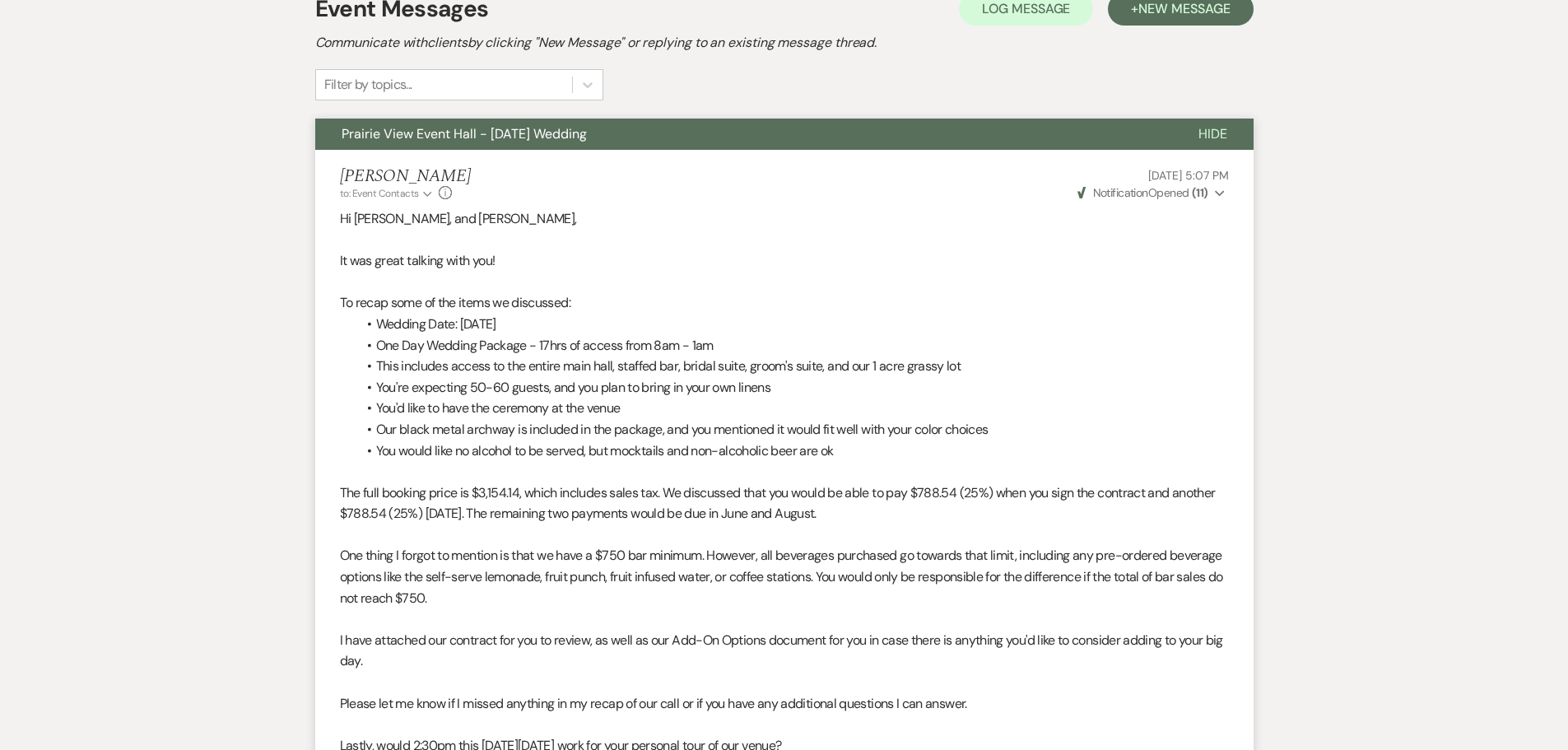
select select "5"
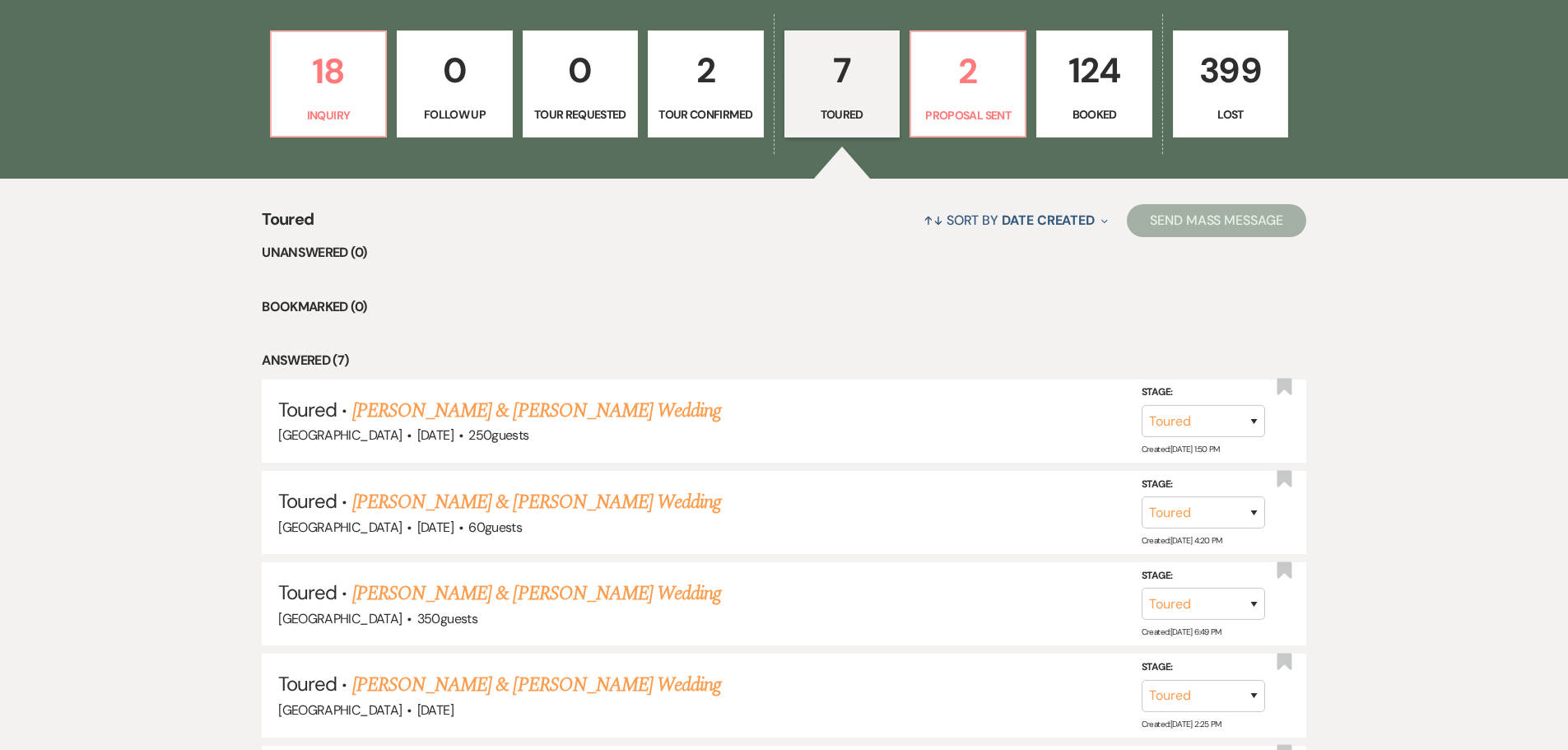
click at [688, 94] on p "2" at bounding box center [705, 70] width 94 height 55
select select "4"
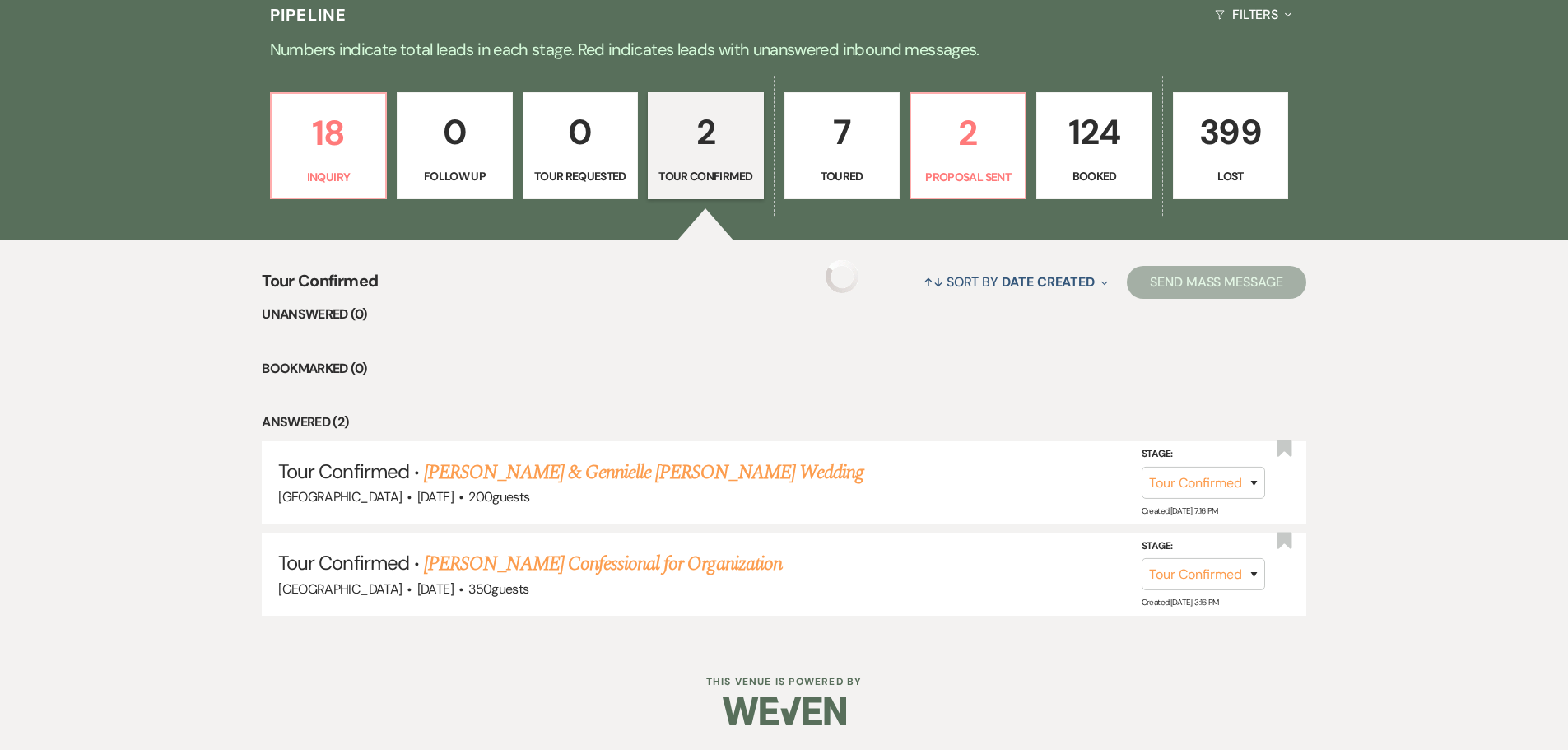
scroll to position [432, 0]
click at [336, 156] on p "18" at bounding box center [328, 133] width 94 height 55
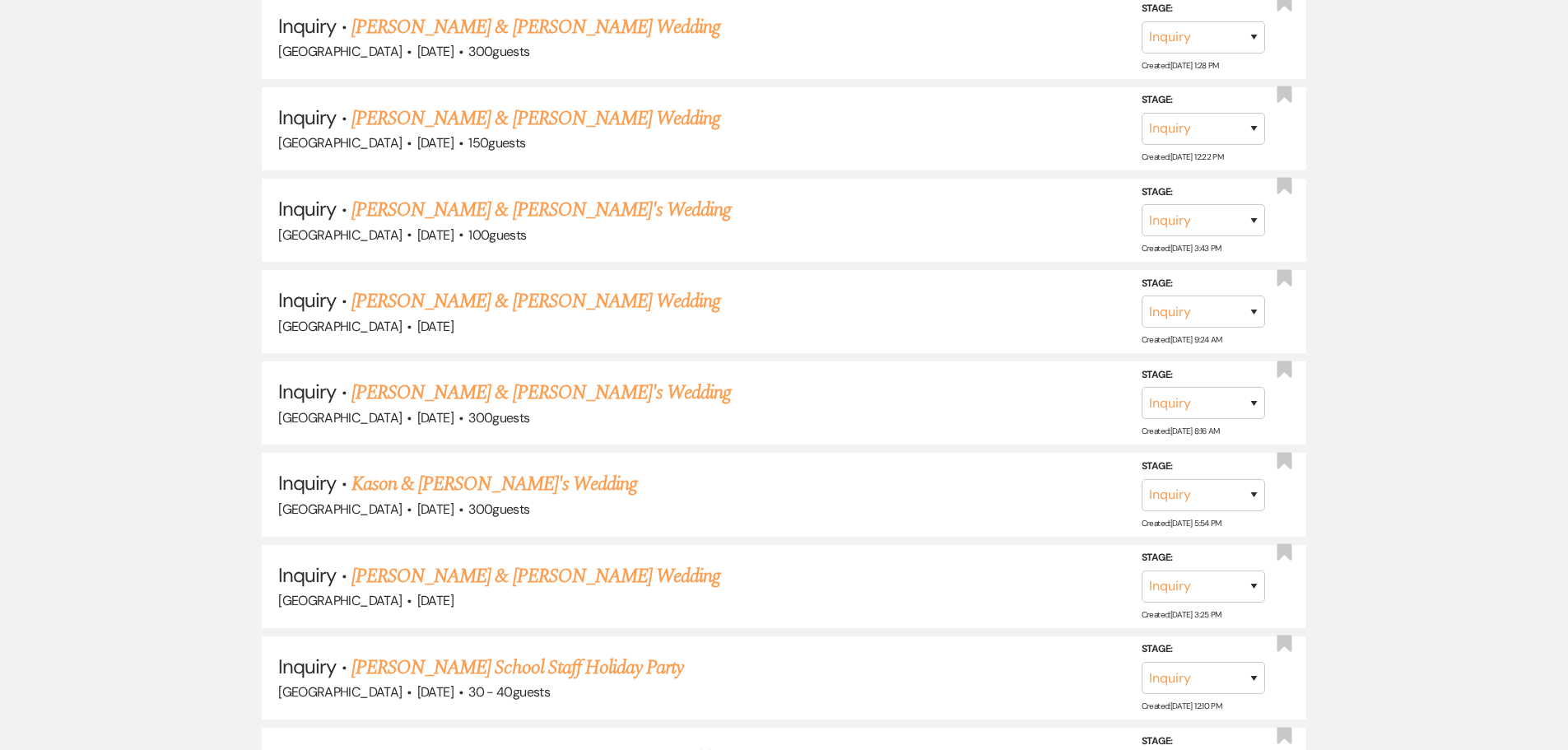
scroll to position [1897, 0]
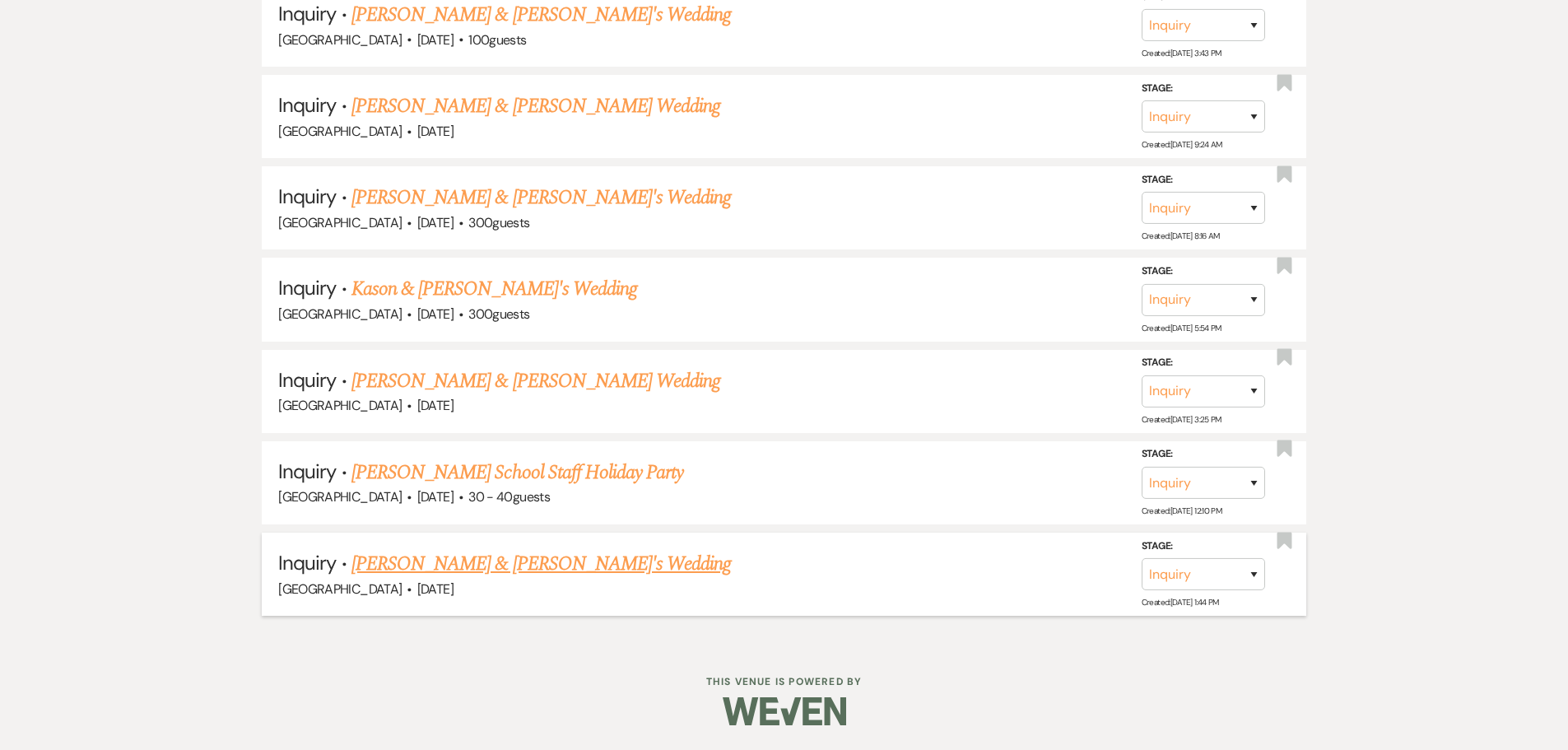
click at [478, 566] on link "[PERSON_NAME] & [PERSON_NAME]'s Wedding" at bounding box center [541, 563] width 380 height 30
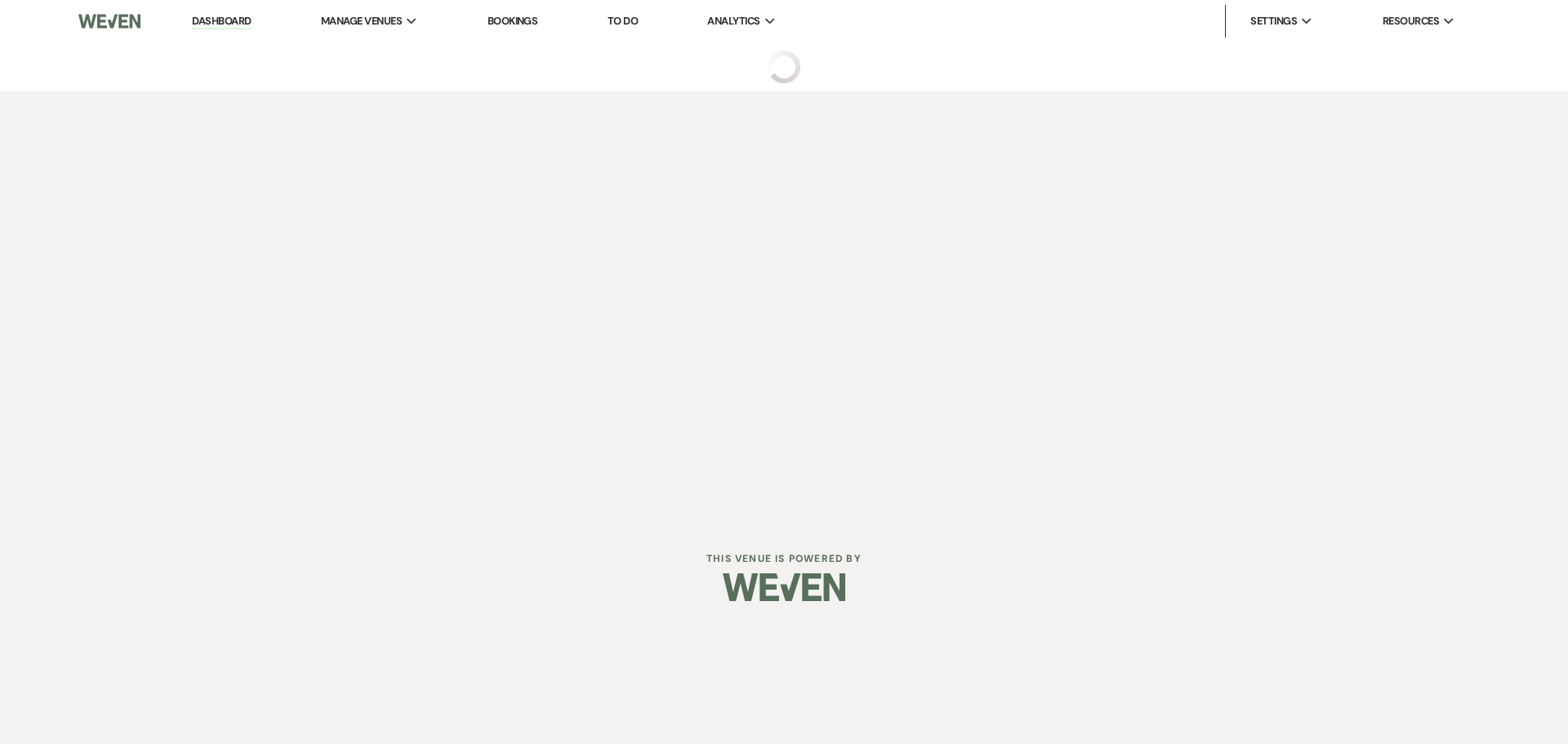
select select "5"
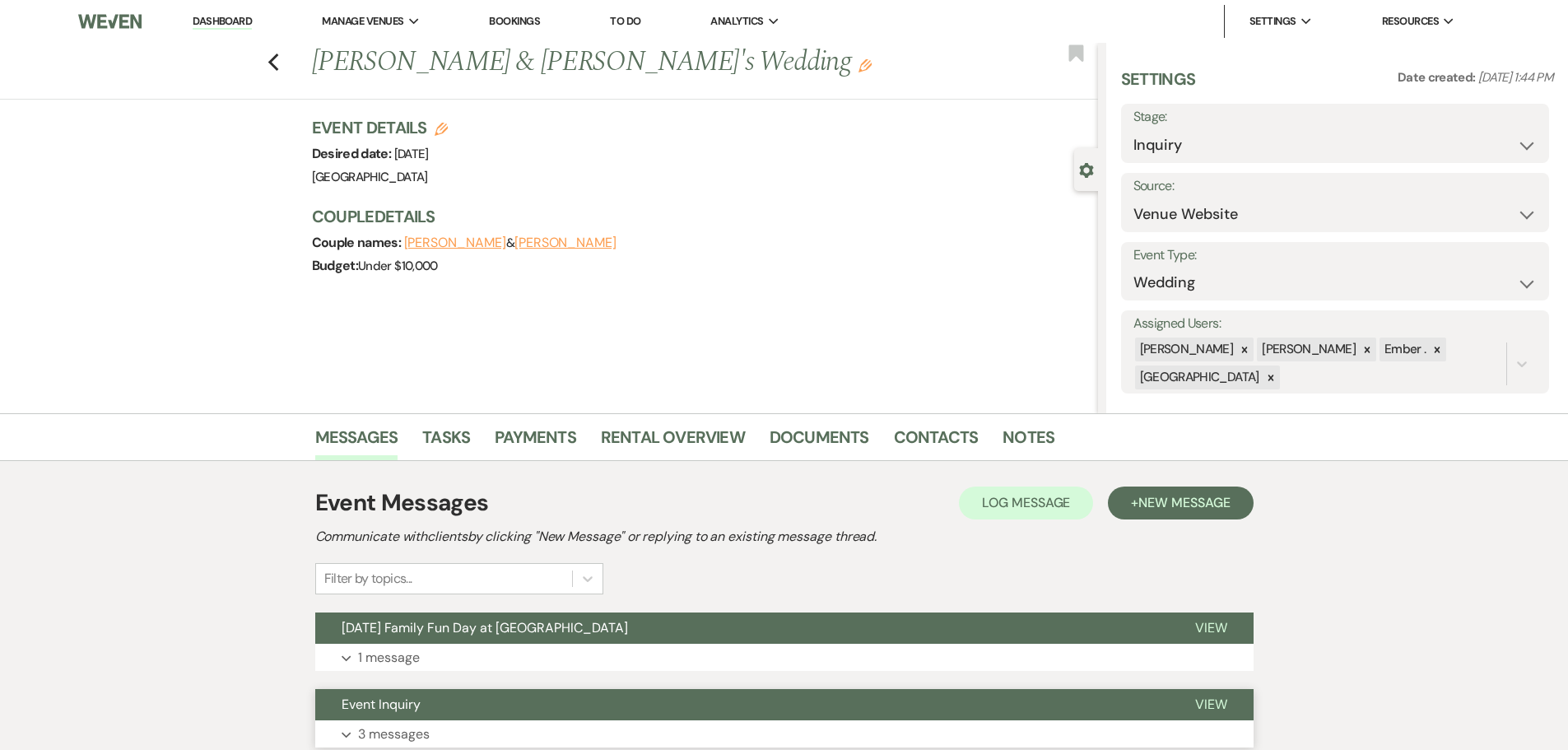
click at [353, 733] on button "Expand 3 messages" at bounding box center [784, 734] width 938 height 28
click at [272, 62] on div "Previous [PERSON_NAME] & [PERSON_NAME]'s Wedding Edit Bookmark" at bounding box center [545, 71] width 1106 height 57
click at [273, 64] on icon "Previous" at bounding box center [273, 62] width 13 height 20
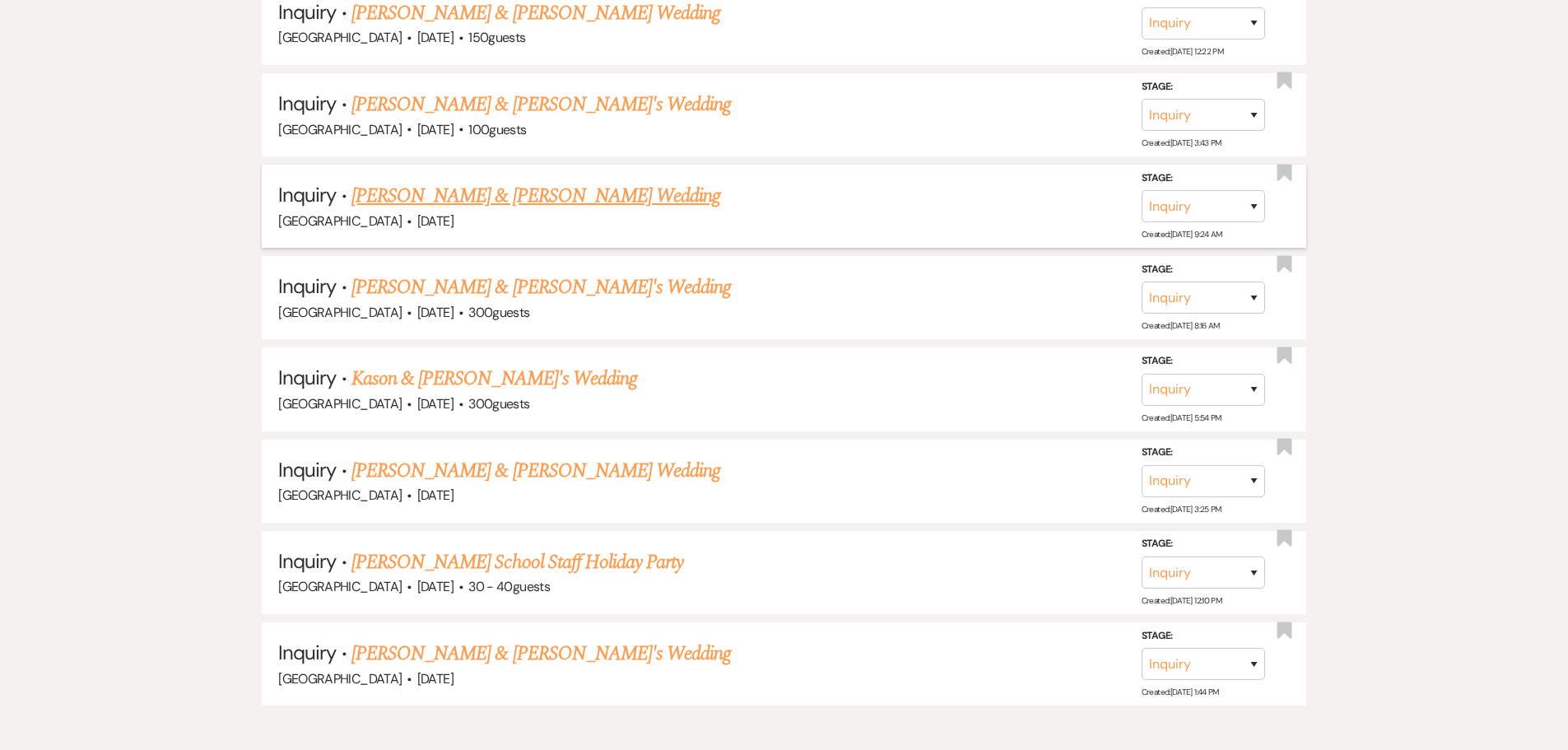
scroll to position [1815, 0]
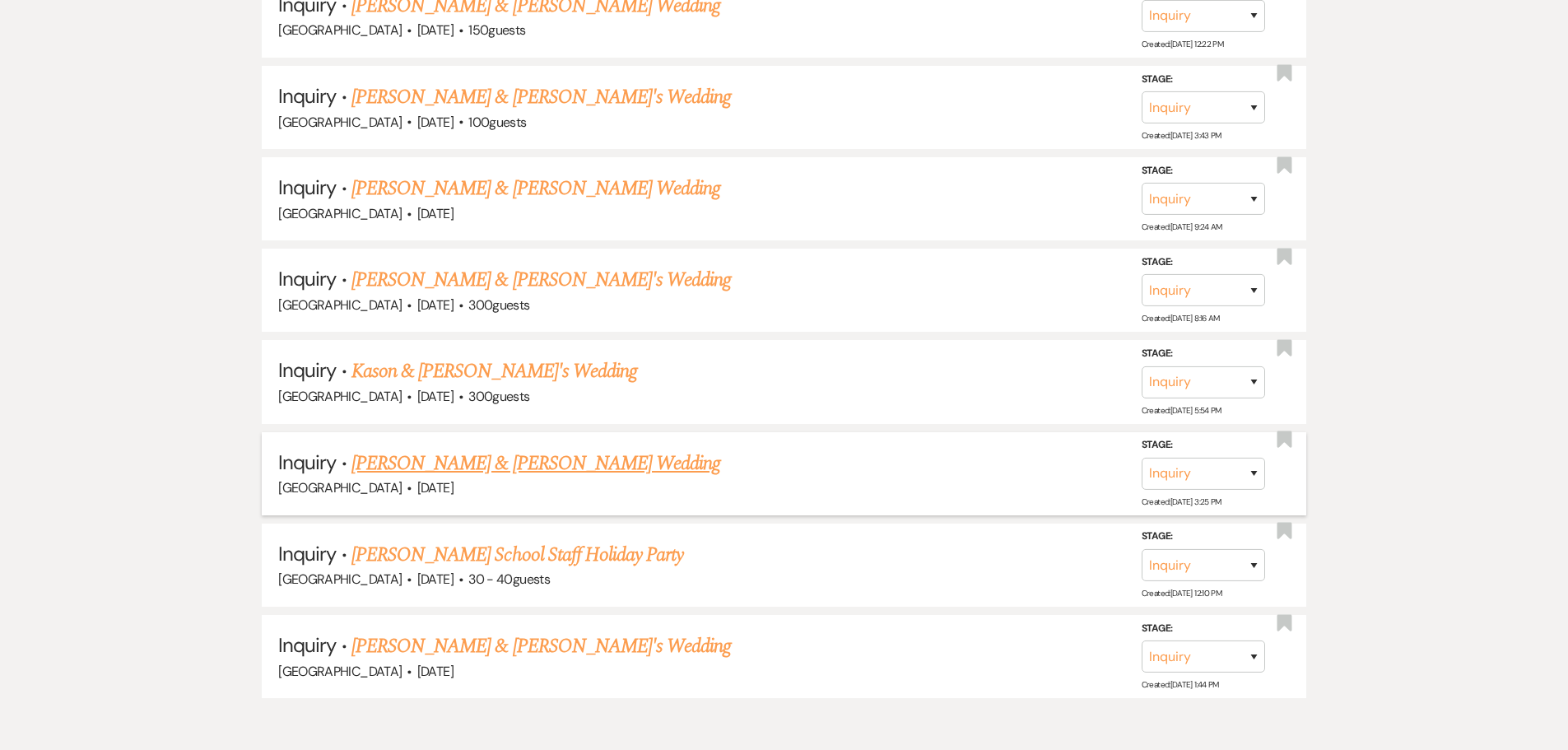
click at [538, 464] on link "[PERSON_NAME] & [PERSON_NAME] Wedding" at bounding box center [536, 464] width 369 height 30
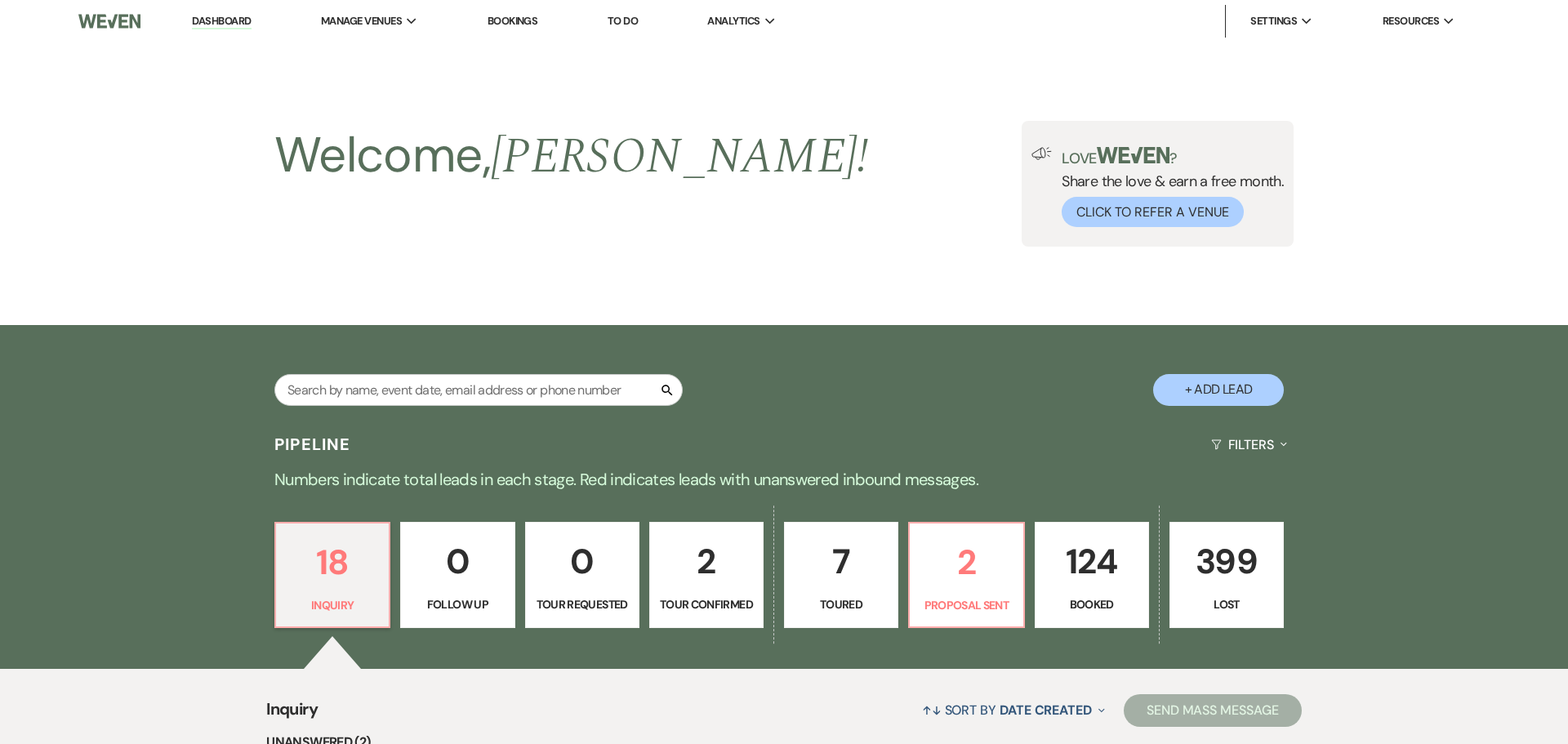
select select "5"
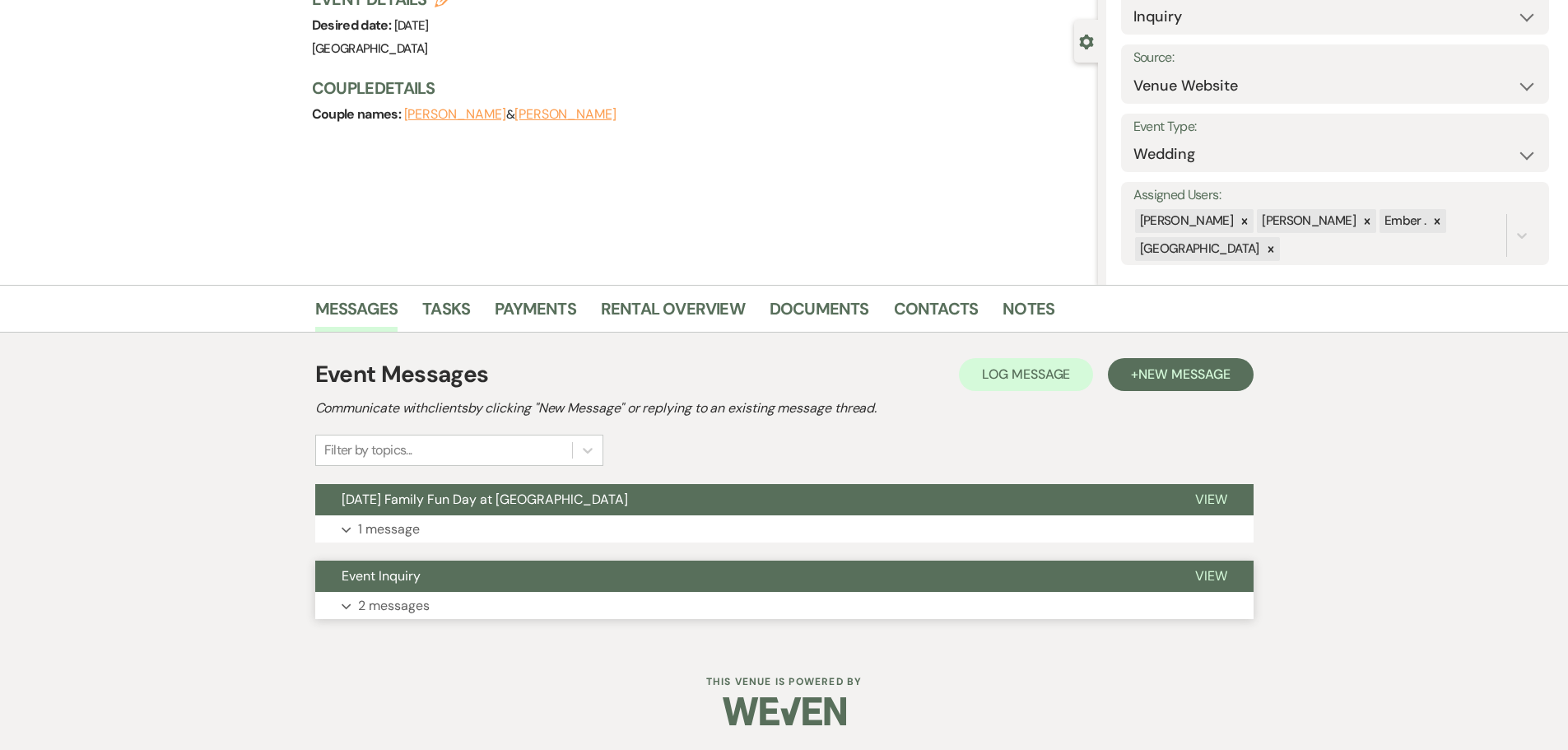
click at [430, 597] on button "Expand 2 messages" at bounding box center [784, 606] width 938 height 28
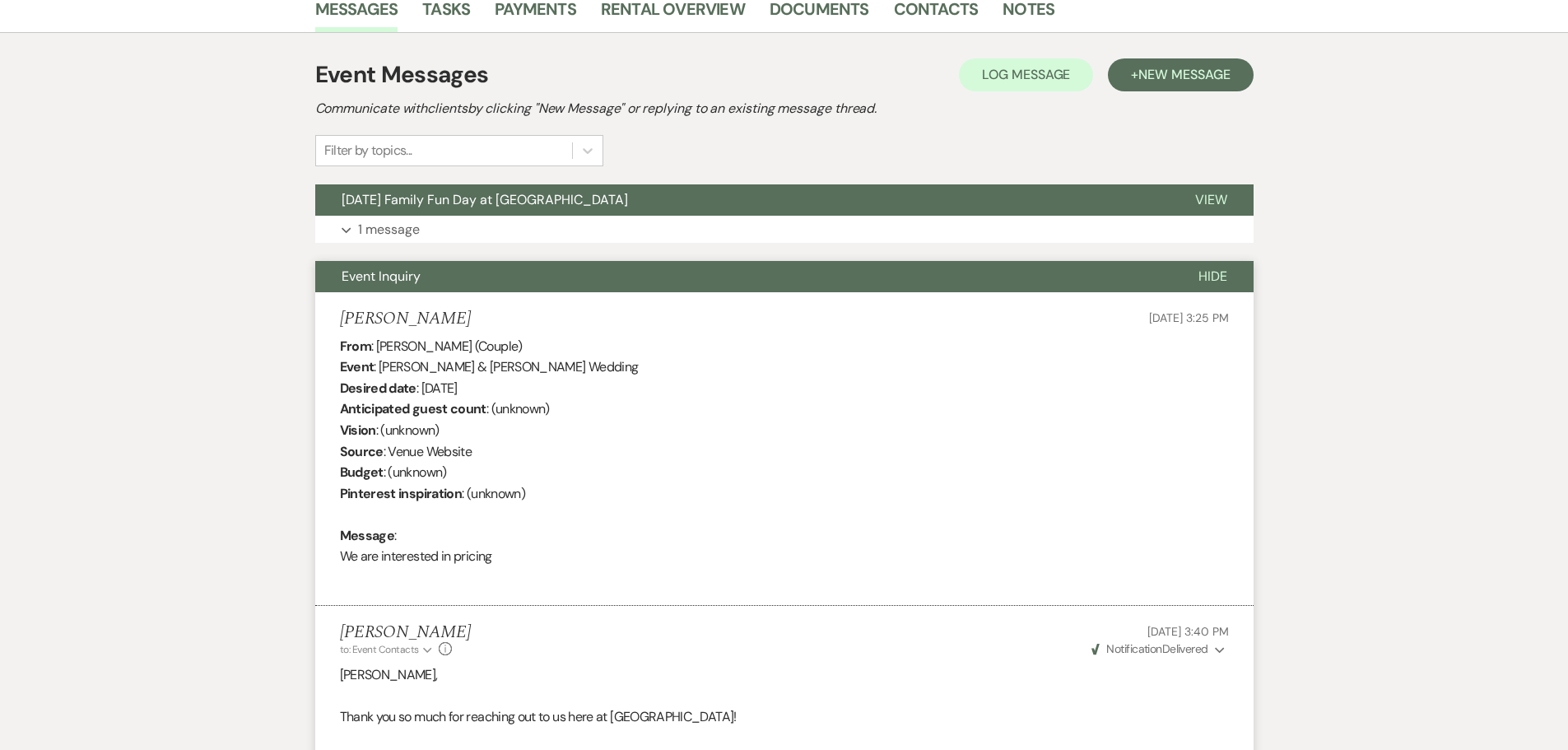
scroll to position [345, 0]
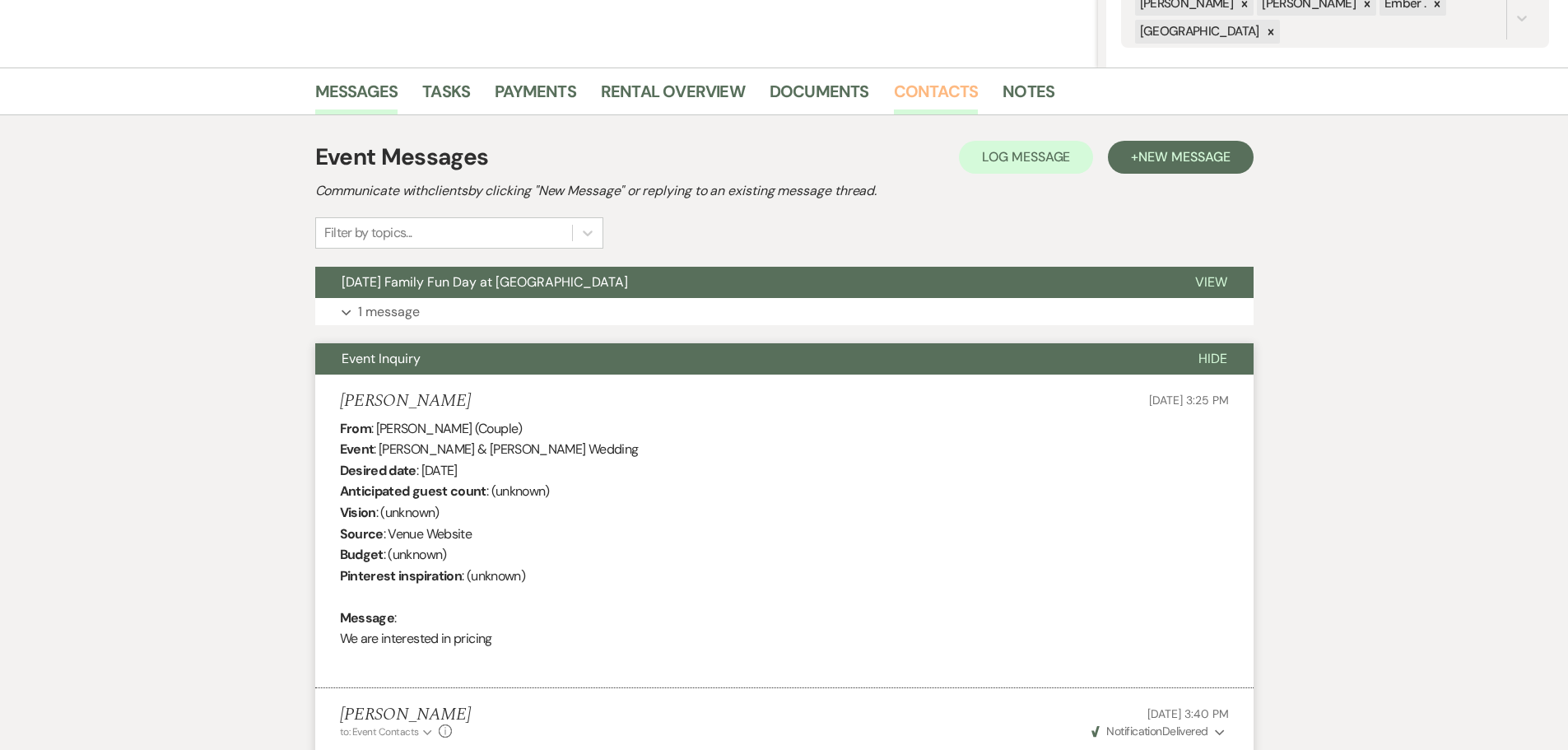
click at [919, 101] on link "Contacts" at bounding box center [936, 96] width 85 height 37
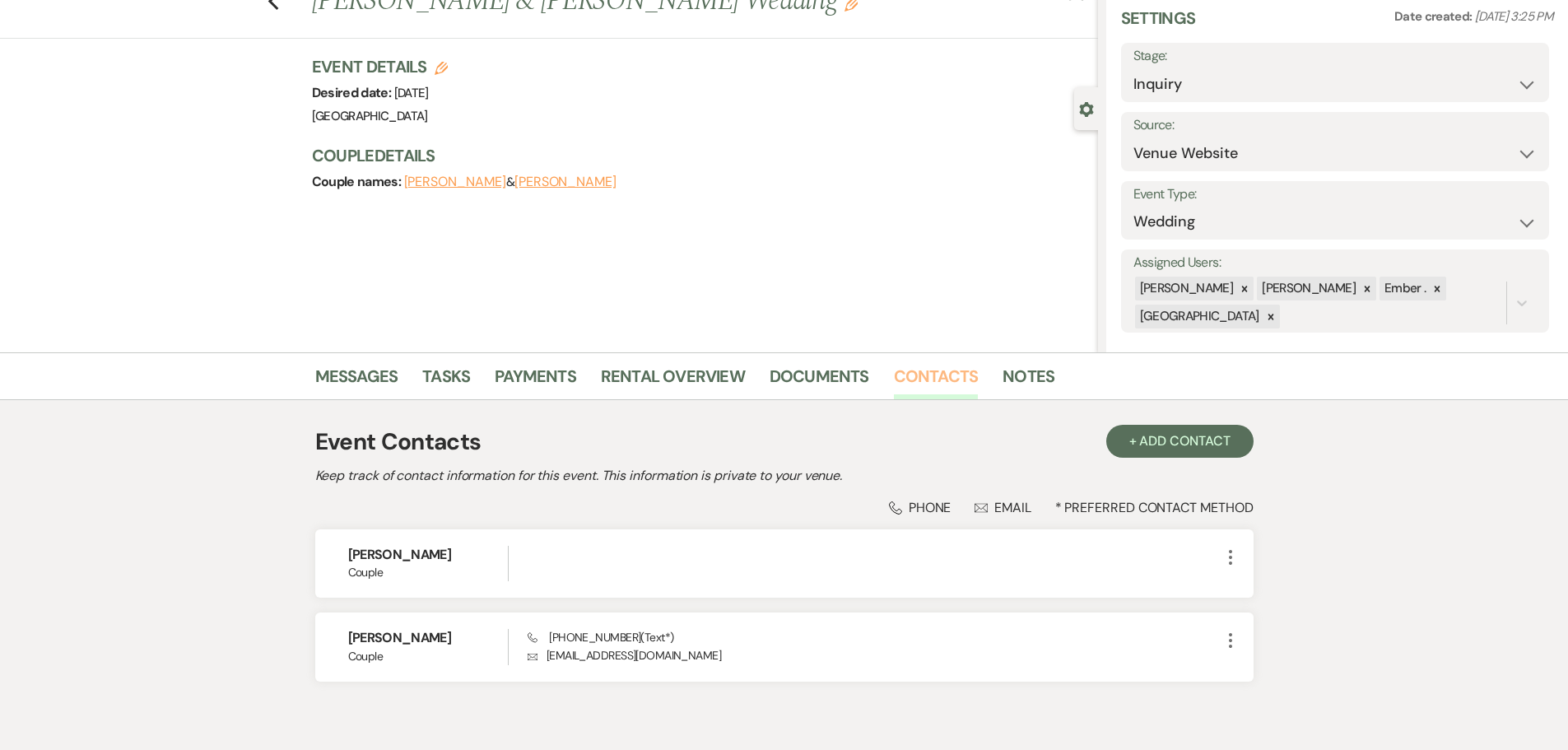
scroll to position [138, 0]
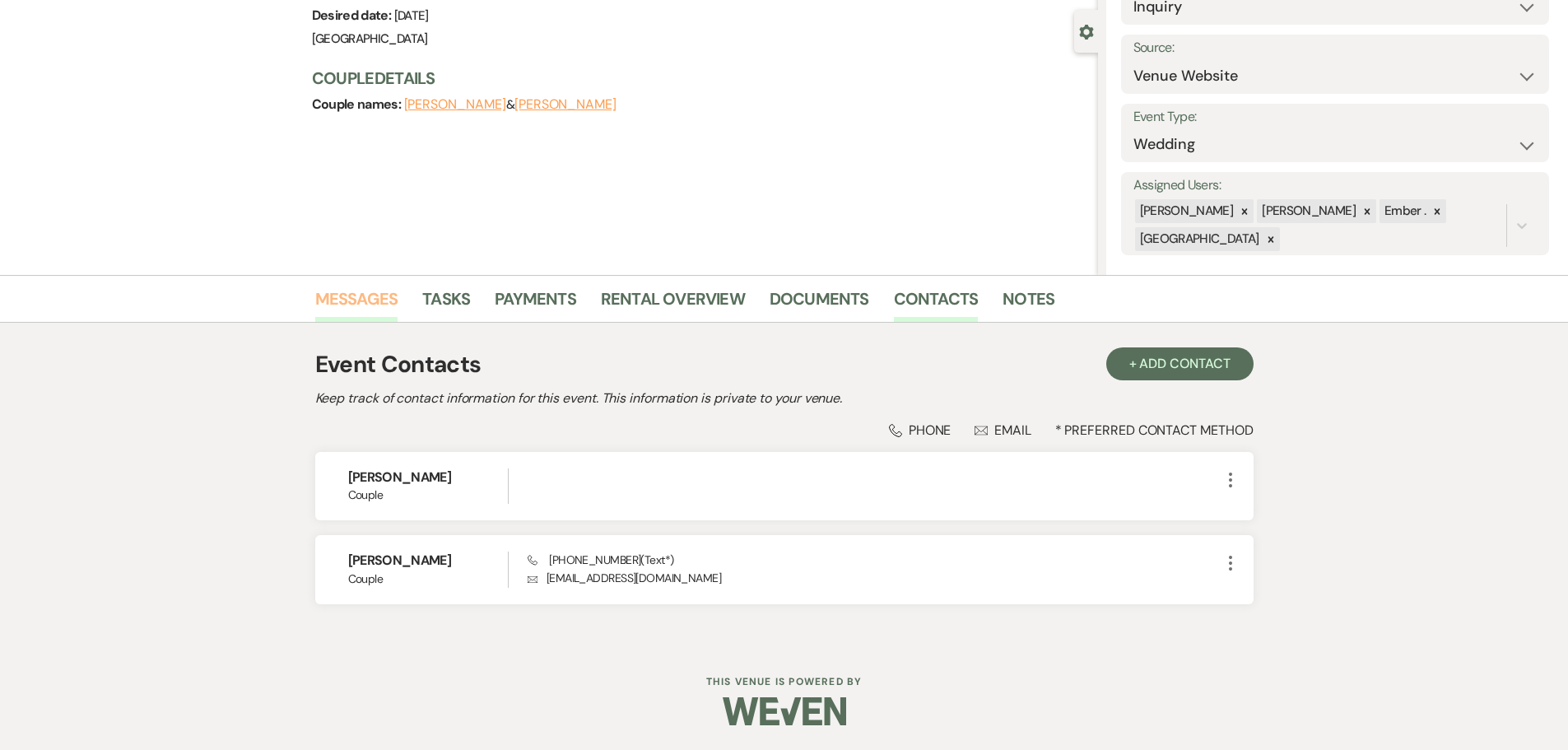
click at [343, 305] on link "Messages" at bounding box center [357, 303] width 83 height 37
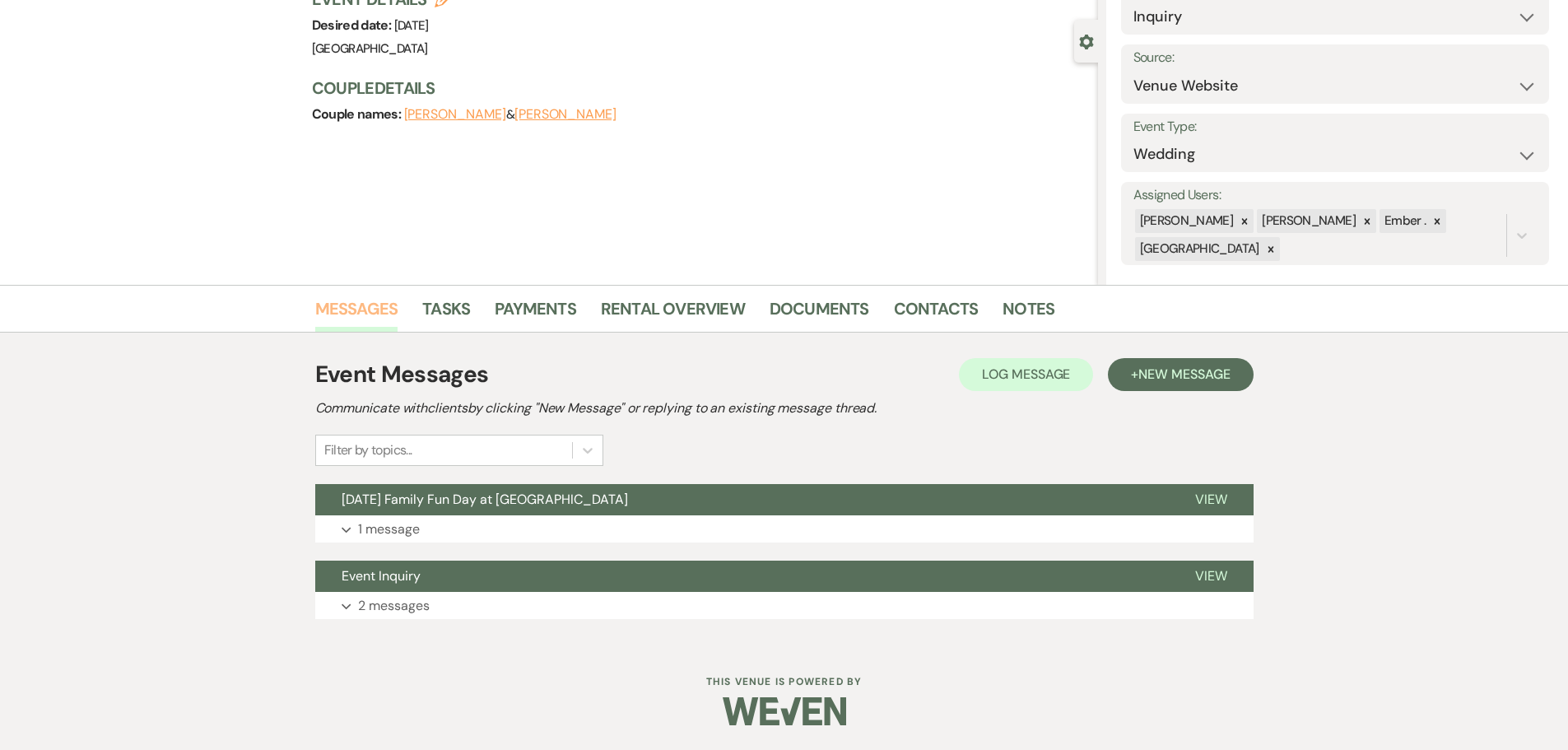
scroll to position [128, 0]
click at [374, 606] on p "2 messages" at bounding box center [394, 606] width 72 height 22
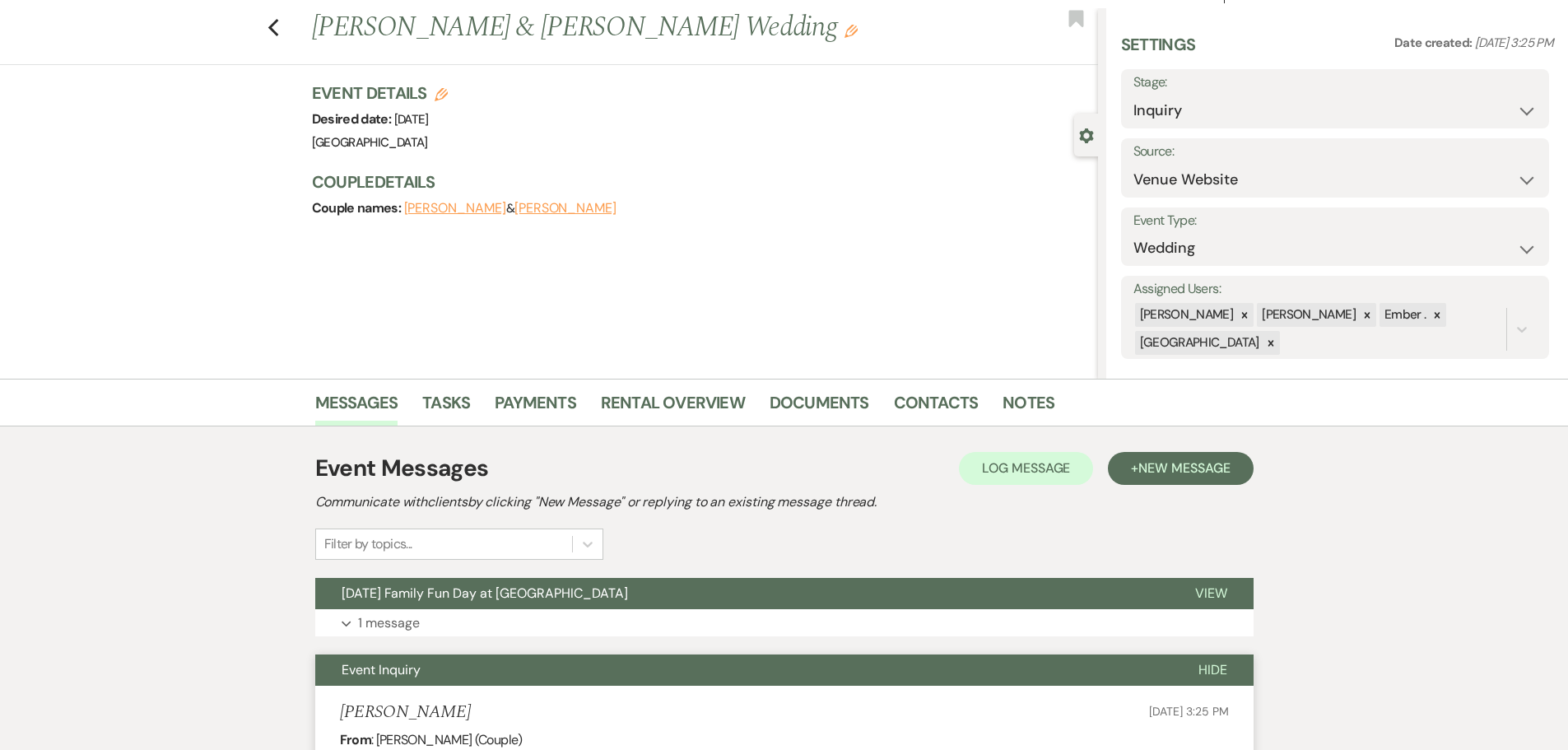
scroll to position [17, 0]
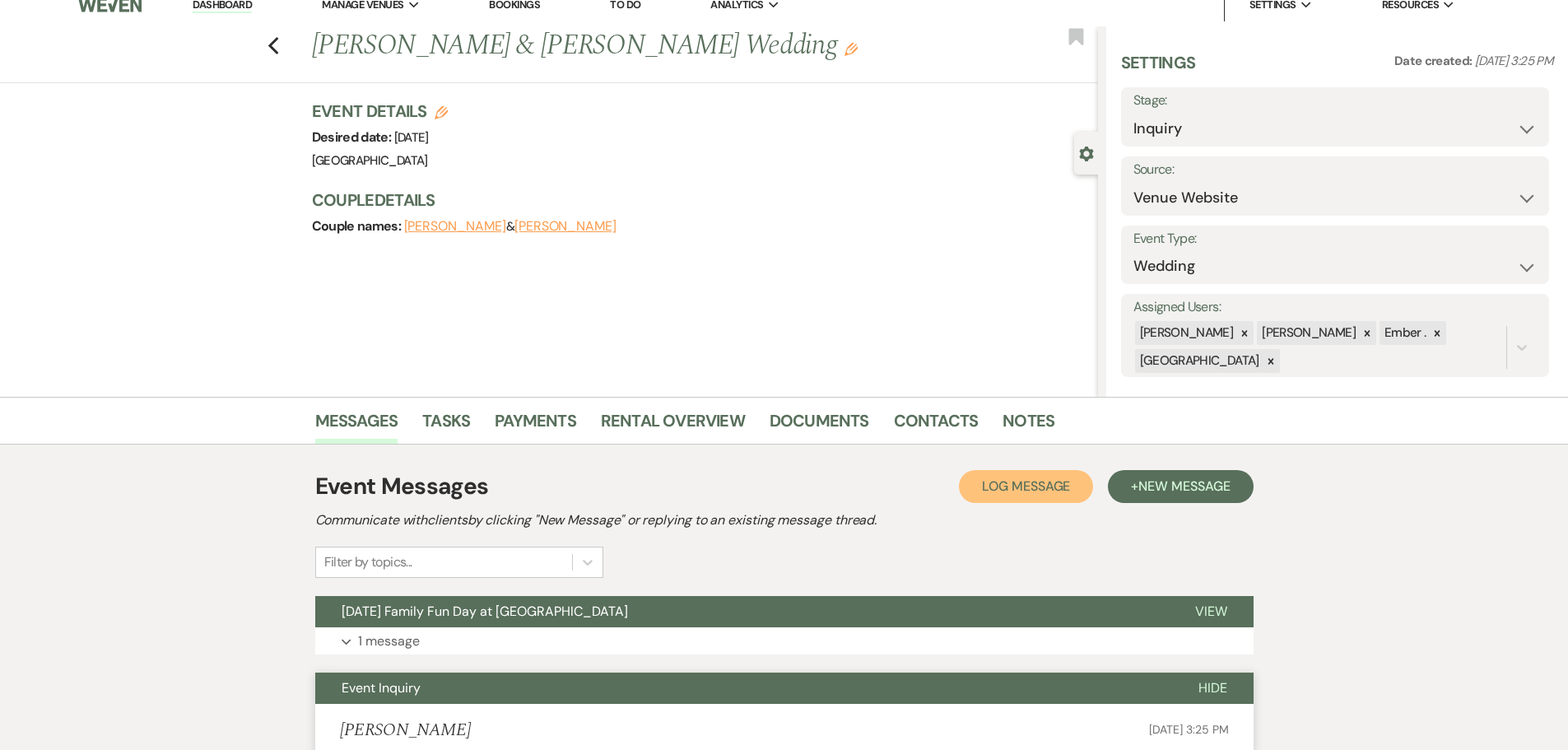
click at [1021, 483] on span "Log Message" at bounding box center [1025, 487] width 88 height 18
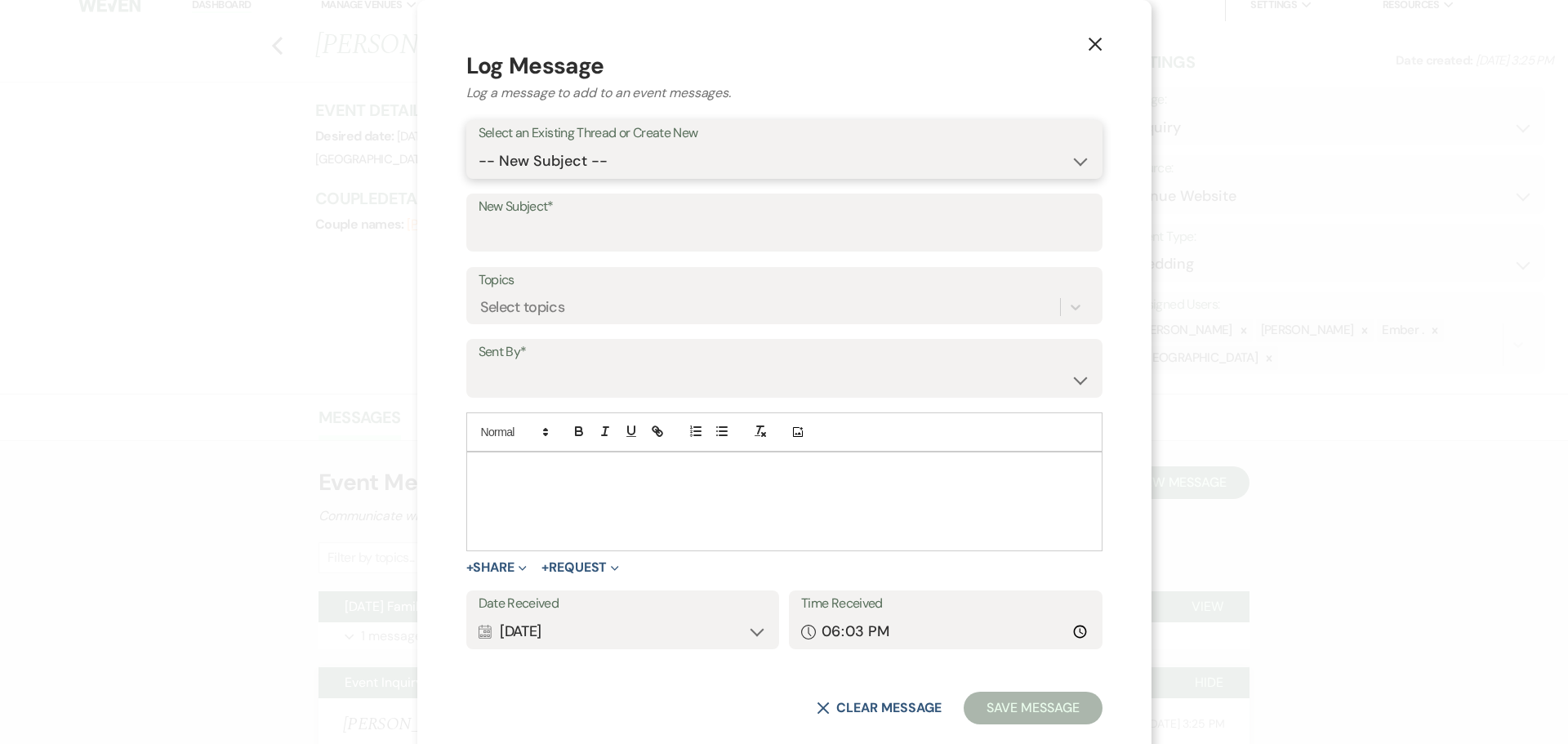
click at [672, 175] on select "-- New Subject -- [DATE] Family Fun Day at [GEOGRAPHIC_DATA] Event Inquiry" at bounding box center [784, 162] width 612 height 32
select select "460599"
click at [576, 166] on select "-- New Subject -- [DATE] Family Fun Day at [GEOGRAPHIC_DATA] Event Inquiry" at bounding box center [784, 162] width 612 height 32
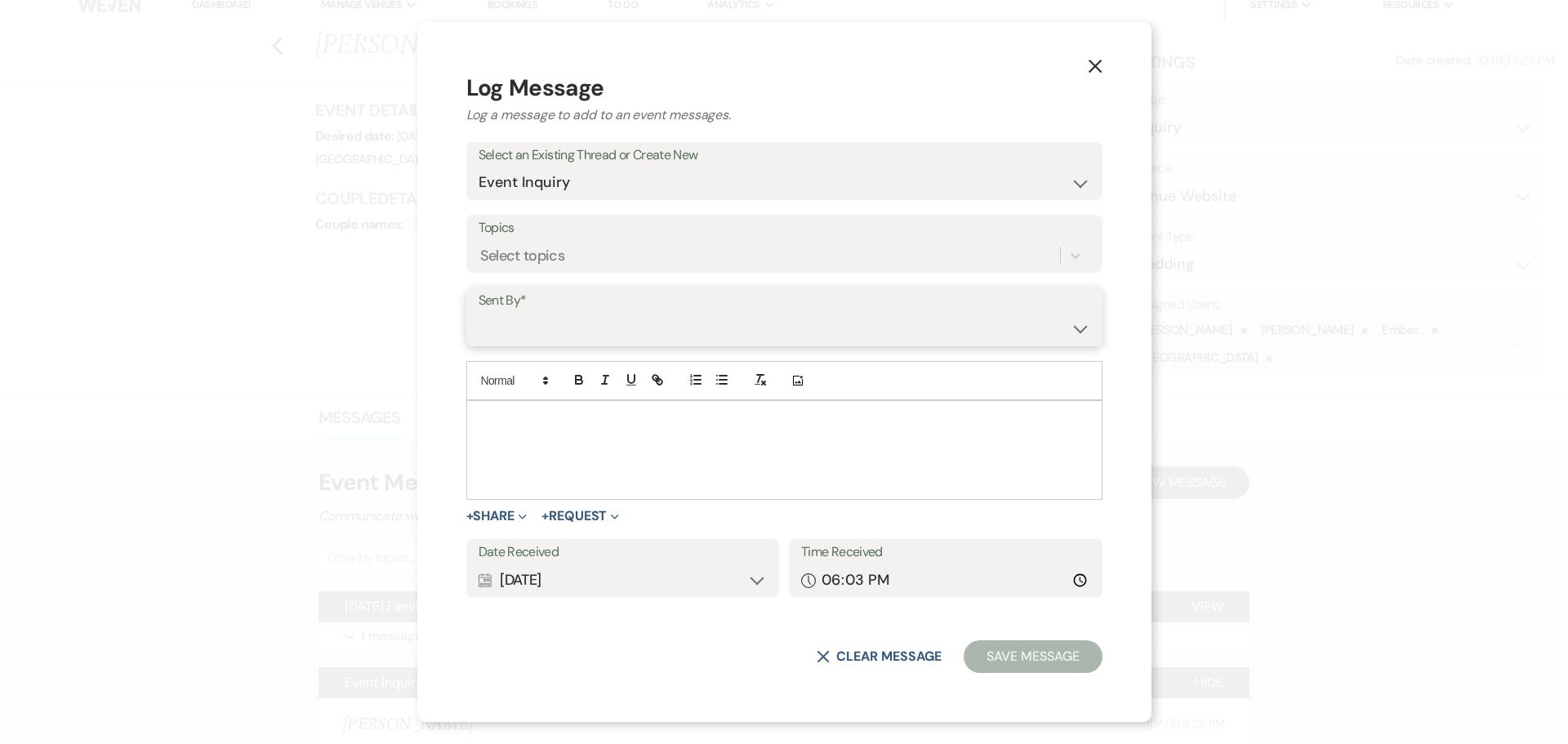
click at [651, 328] on select "[PERSON_NAME] ([PERSON_NAME][EMAIL_ADDRESS][PERSON_NAME][DOMAIN_NAME]) [PERSON_…" at bounding box center [784, 329] width 612 height 32
select select "user-197739"
click at [576, 313] on select "[PERSON_NAME] ([PERSON_NAME][EMAIL_ADDRESS][PERSON_NAME][DOMAIN_NAME]) [PERSON_…" at bounding box center [784, 329] width 612 height 32
click at [628, 427] on p at bounding box center [784, 420] width 610 height 18
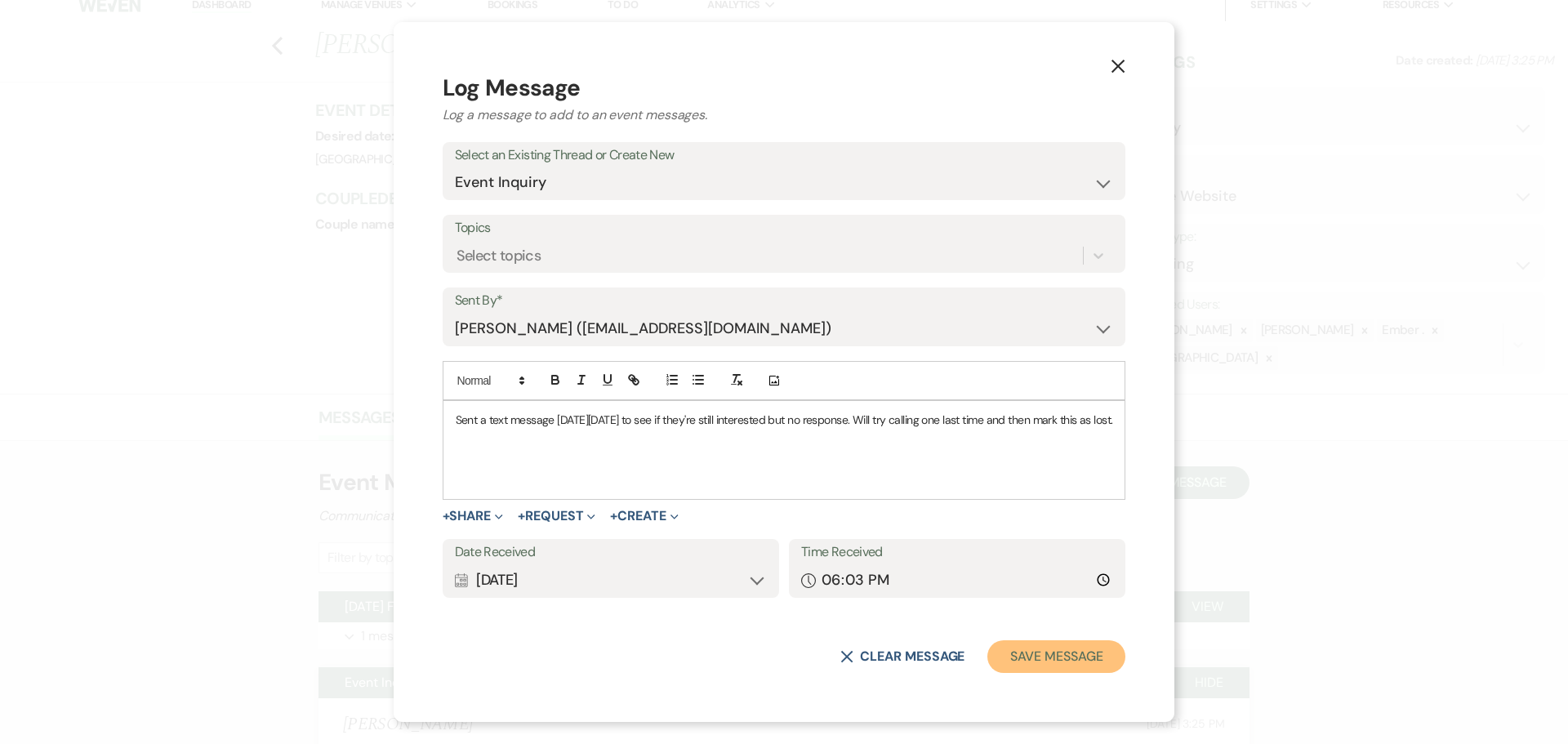
click at [1085, 662] on button "Save Message" at bounding box center [1056, 656] width 138 height 32
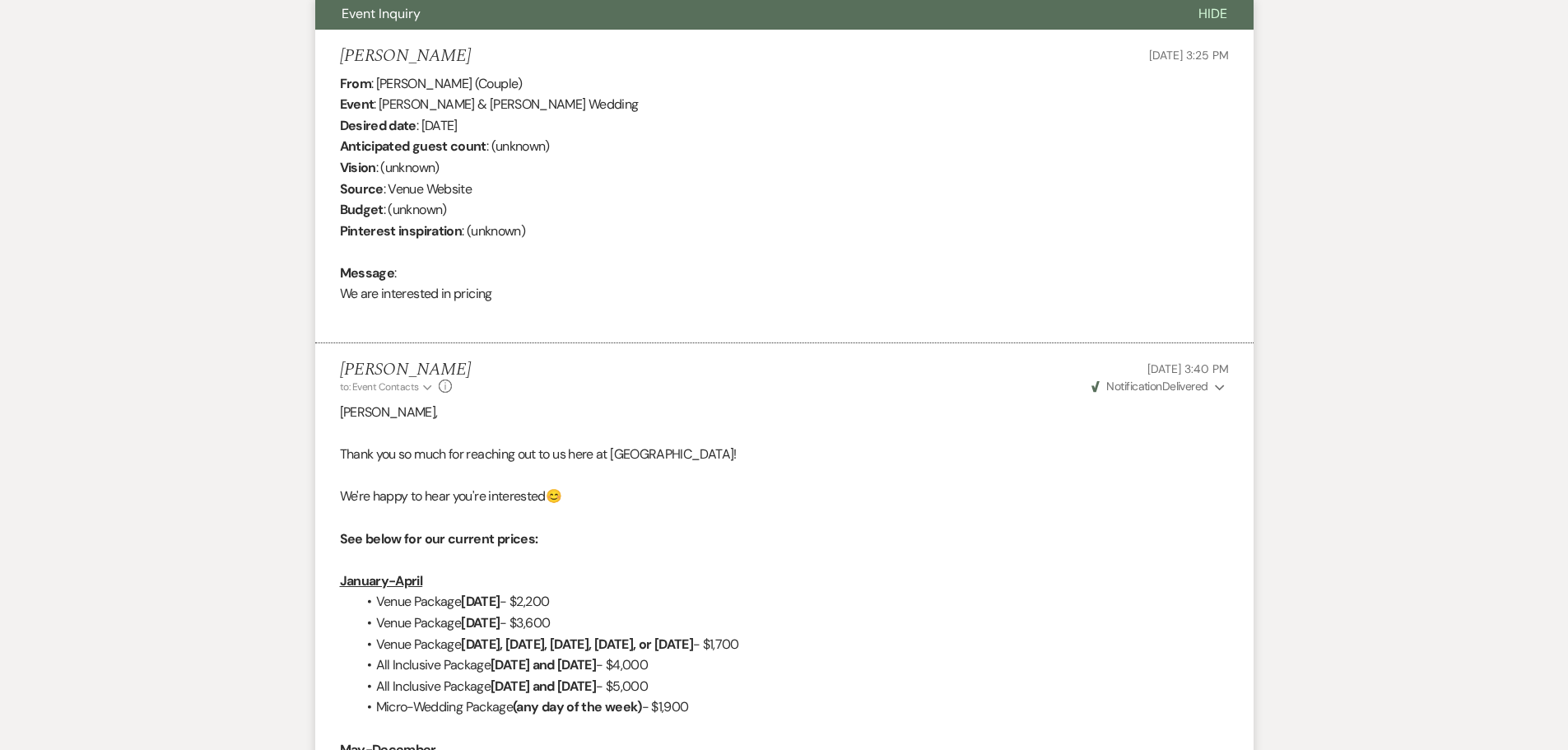
scroll to position [0, 0]
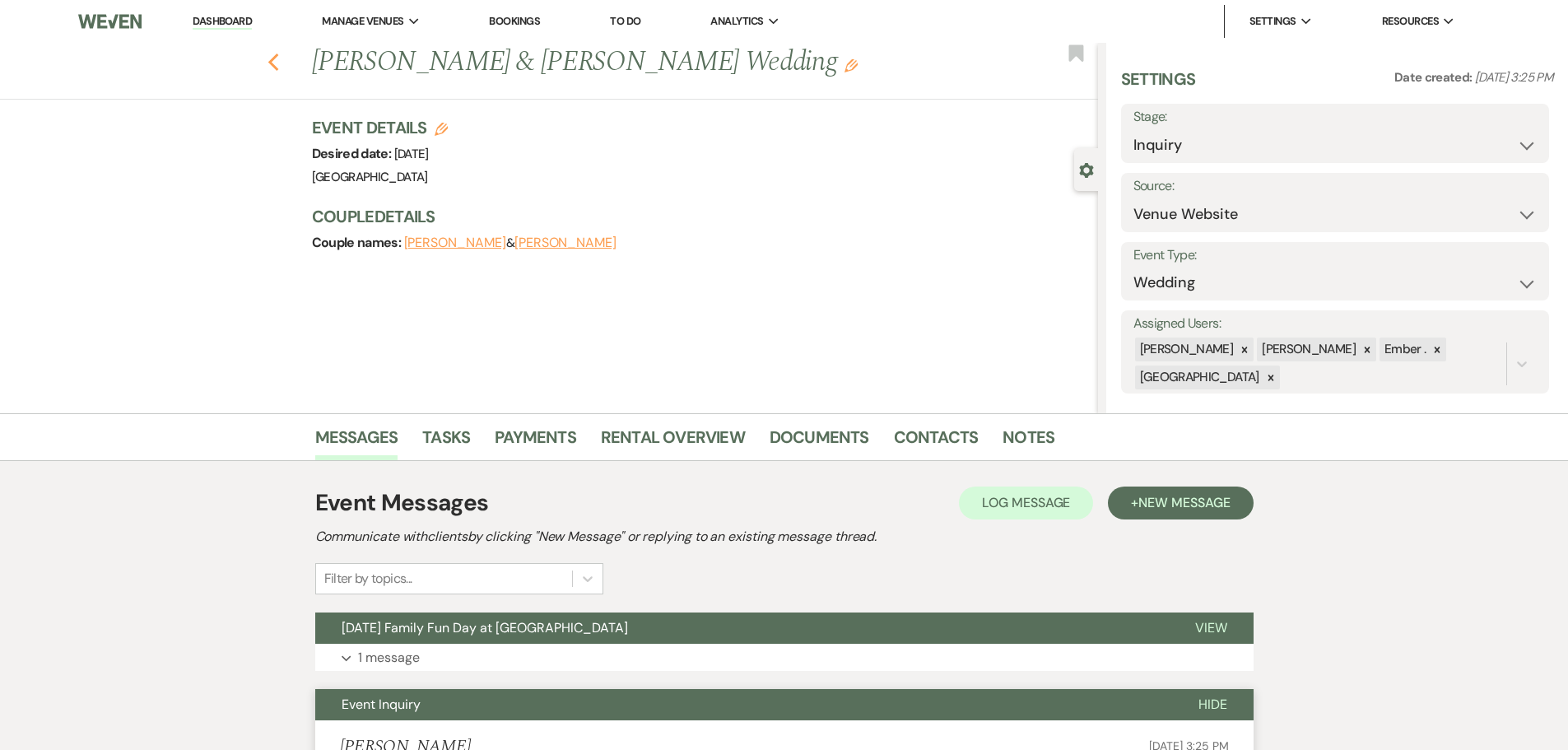
click at [280, 62] on icon "Previous" at bounding box center [273, 62] width 13 height 20
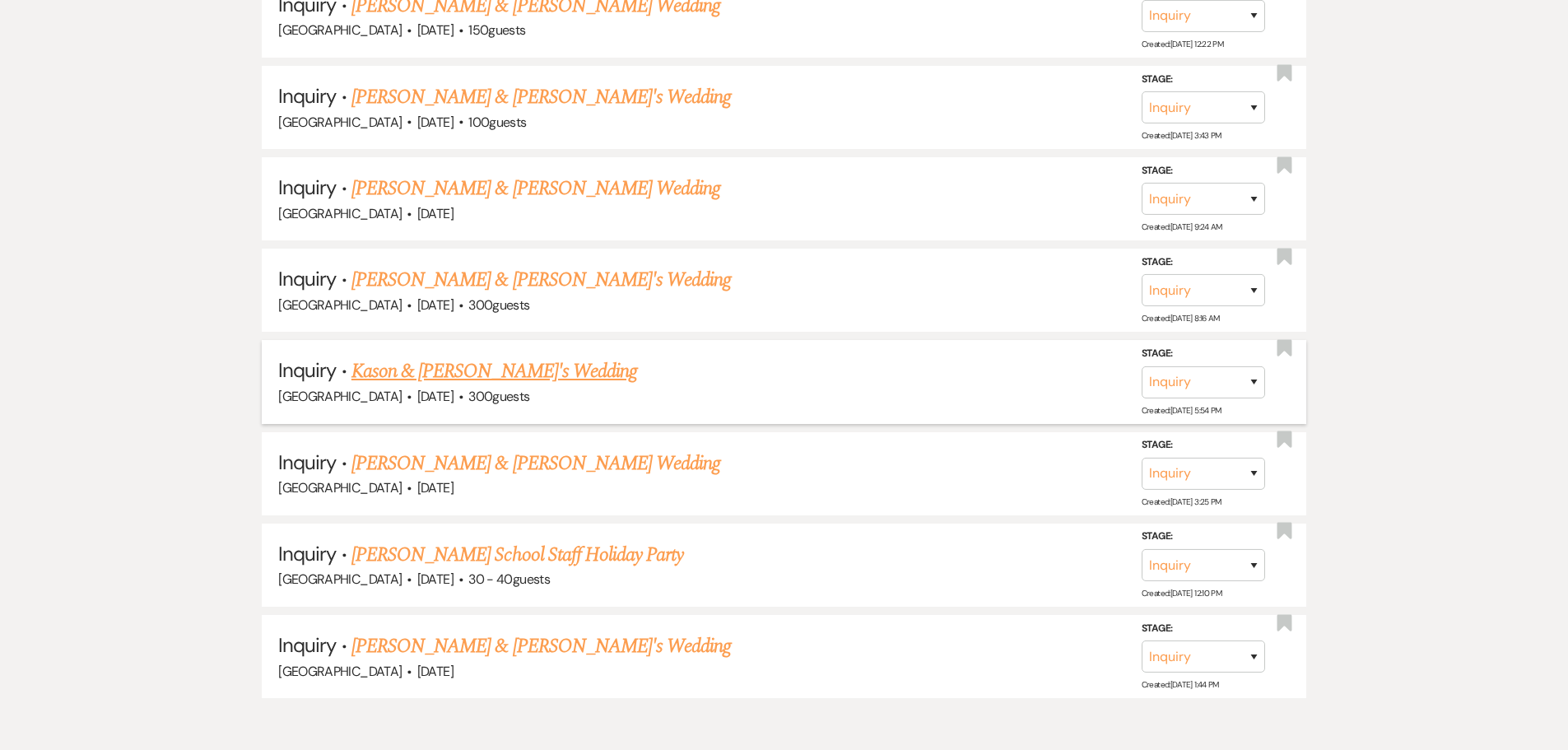
click at [472, 380] on link "Kason & [PERSON_NAME]'s Wedding" at bounding box center [493, 371] width 285 height 30
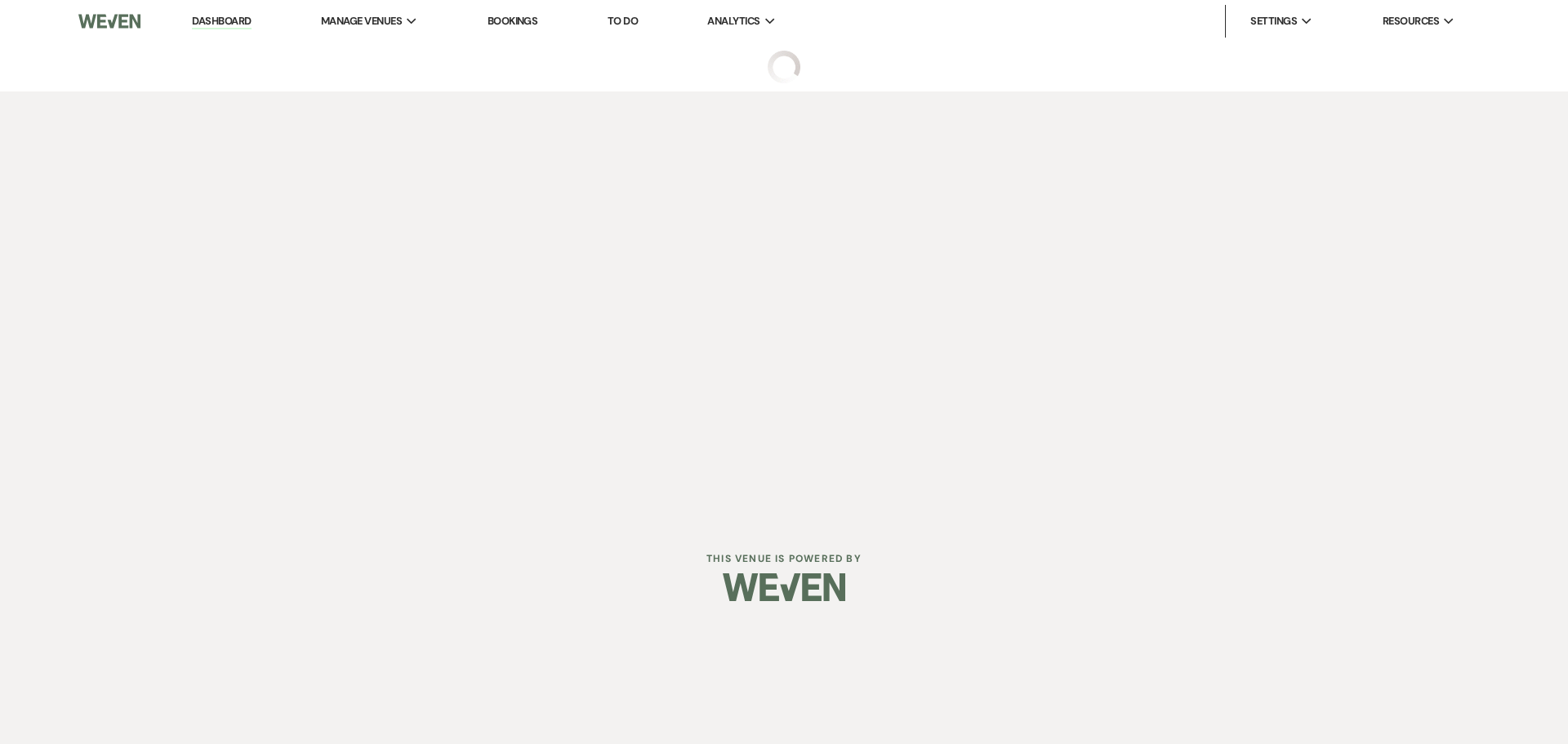
select select "5"
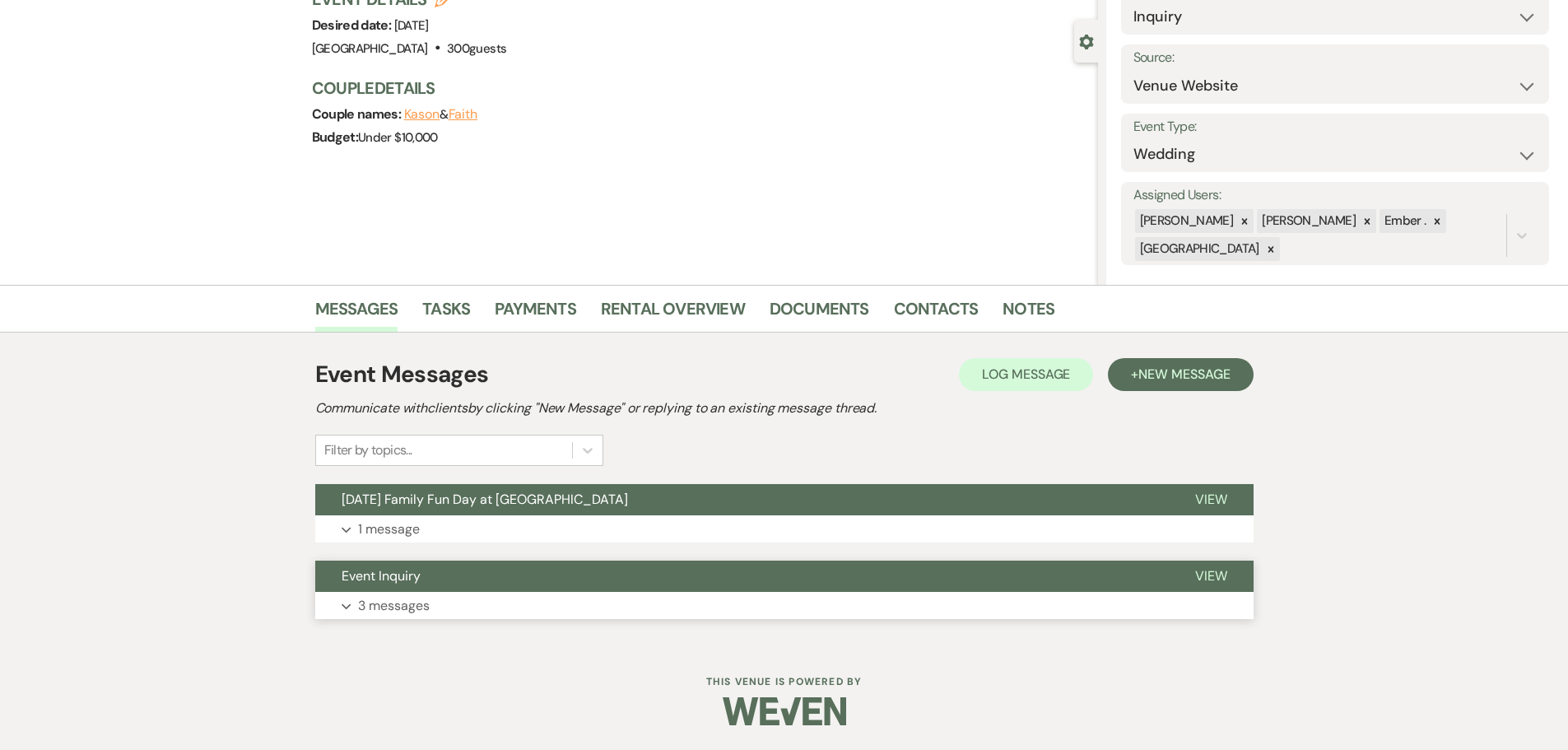
click at [380, 609] on p "3 messages" at bounding box center [394, 606] width 72 height 22
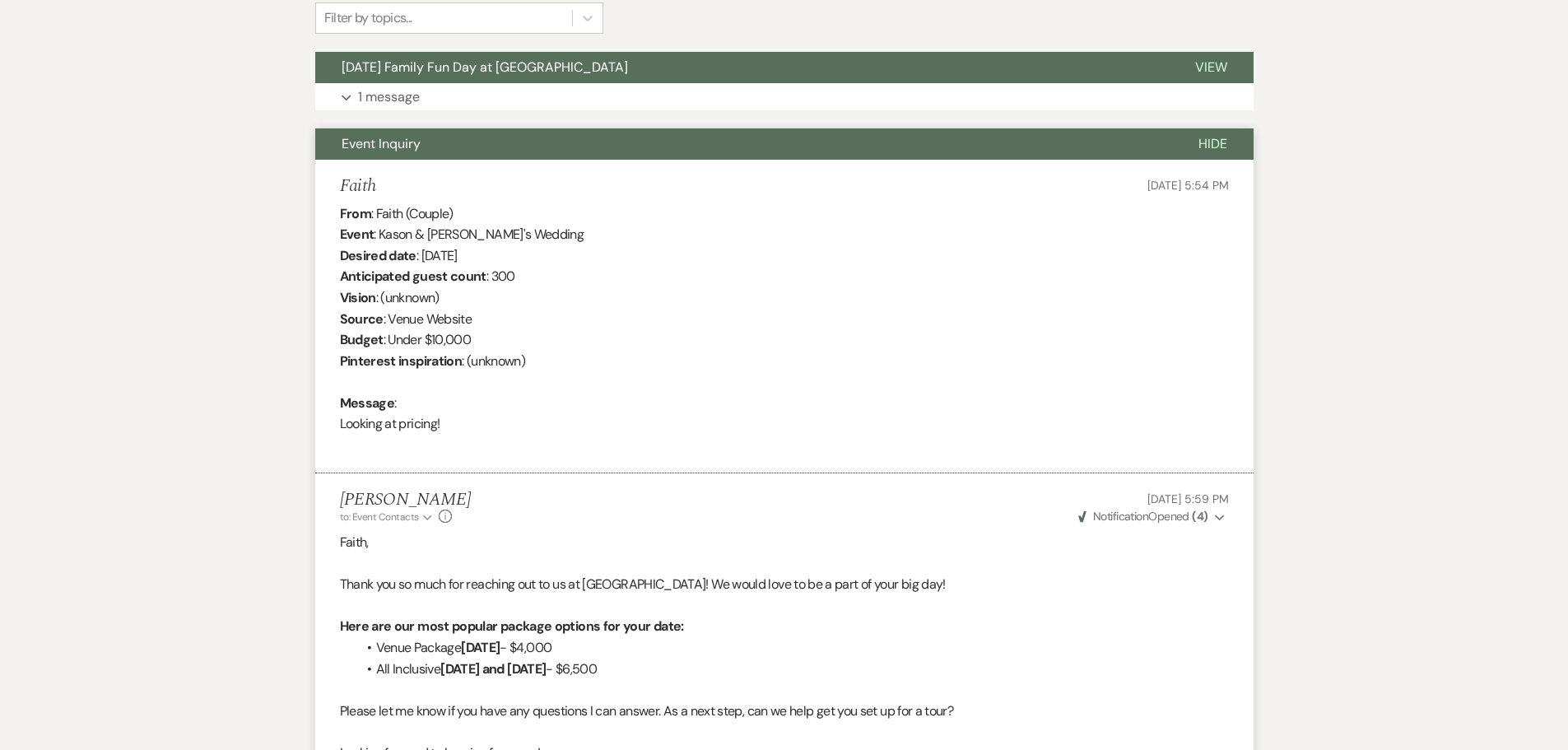
scroll to position [560, 0]
